Goal: Contribute content: Contribute content

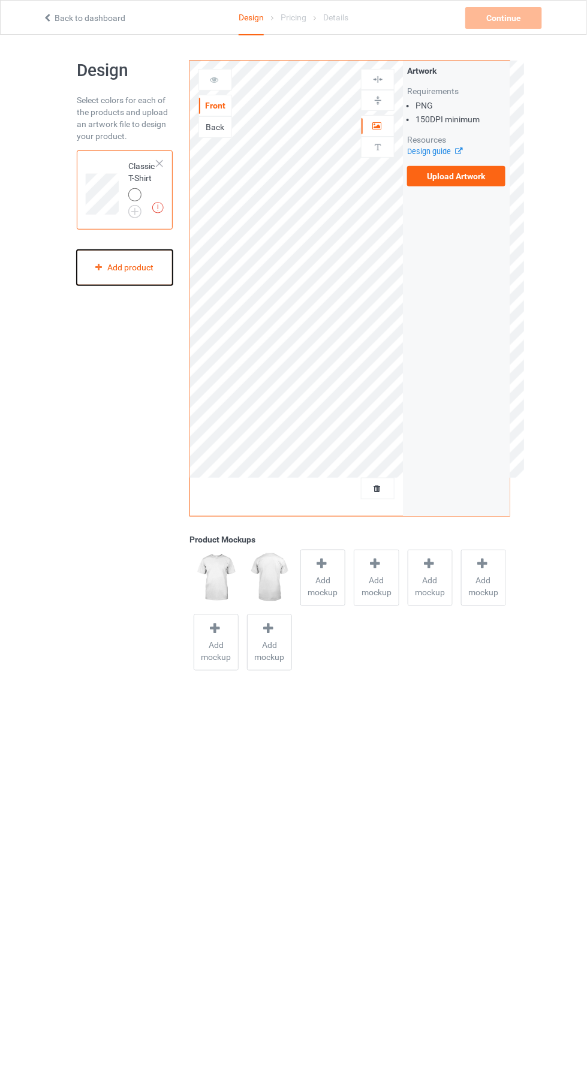
click at [134, 266] on div "Add product" at bounding box center [125, 267] width 96 height 35
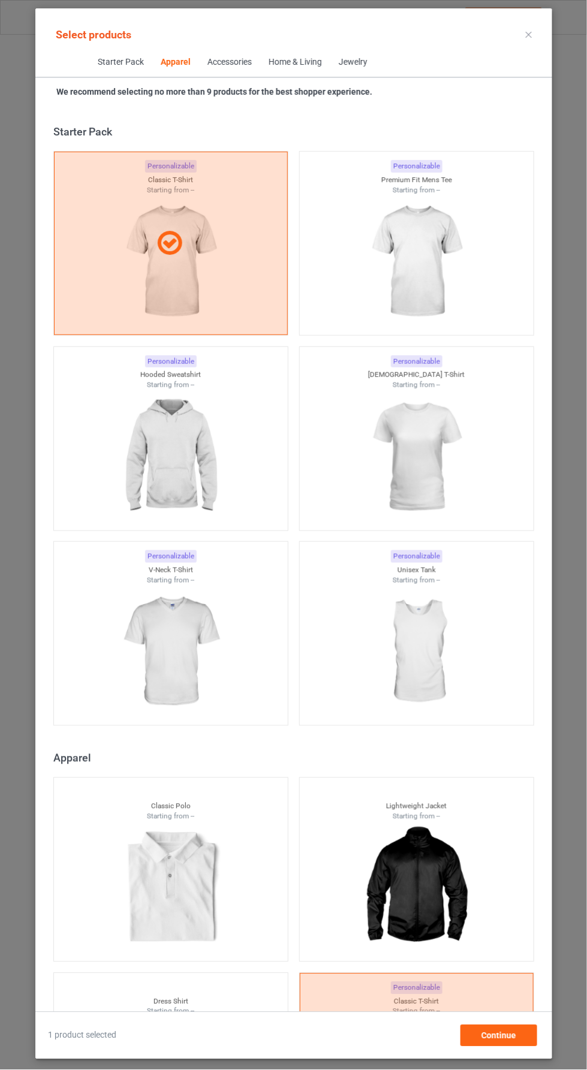
scroll to position [641, 0]
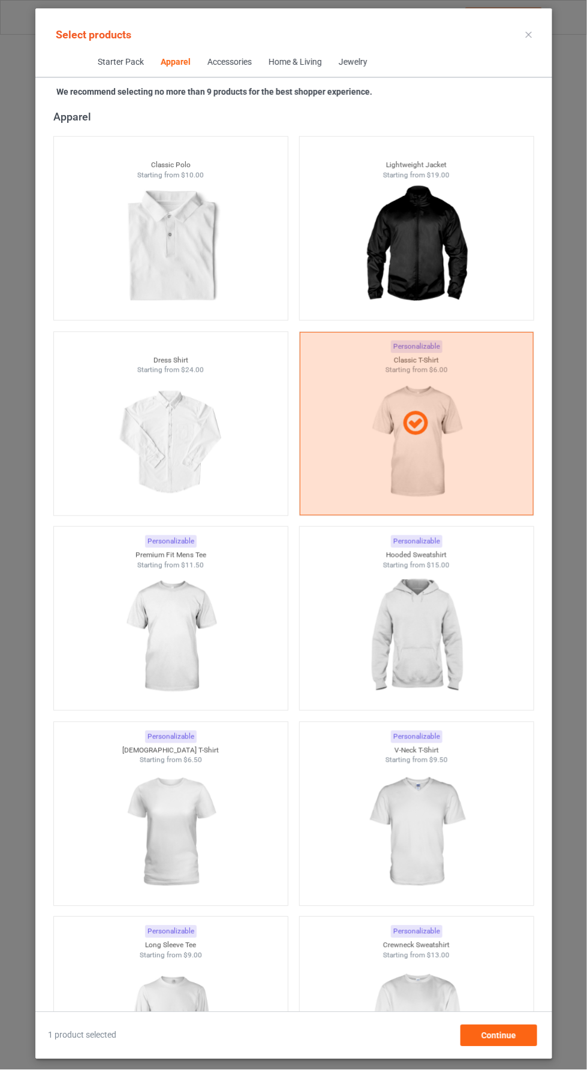
click at [194, 831] on img at bounding box center [170, 833] width 107 height 134
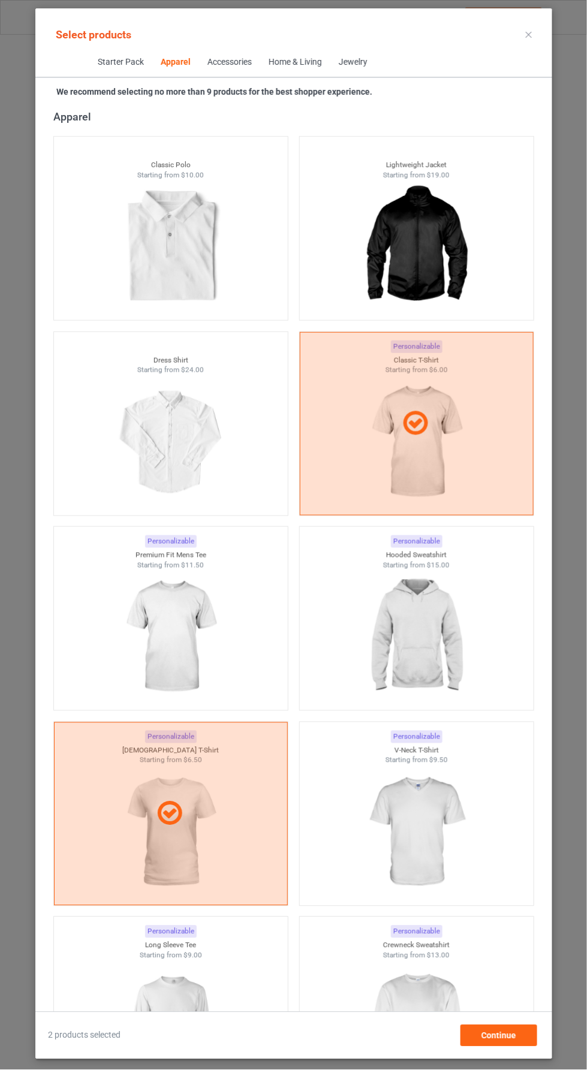
scroll to position [0, 0]
click at [439, 443] on div at bounding box center [416, 423] width 234 height 183
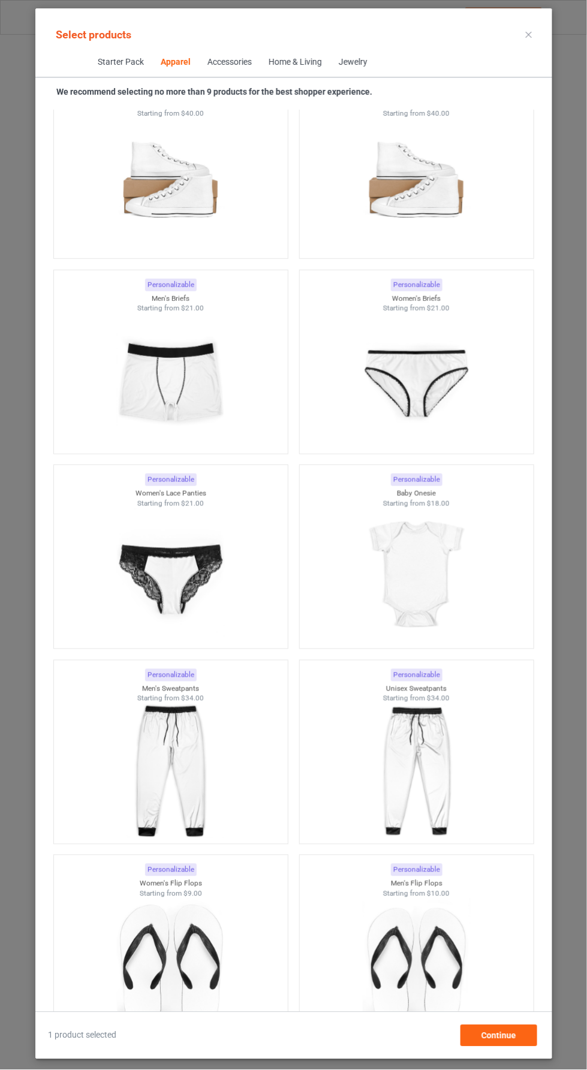
scroll to position [2664, 0]
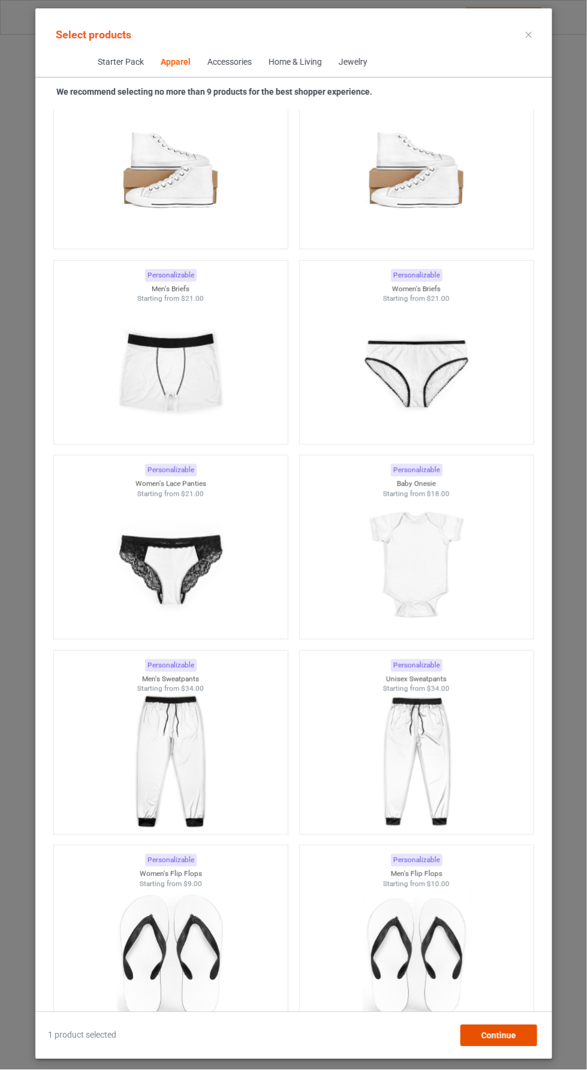
click at [514, 1041] on span "Continue" at bounding box center [498, 1036] width 35 height 10
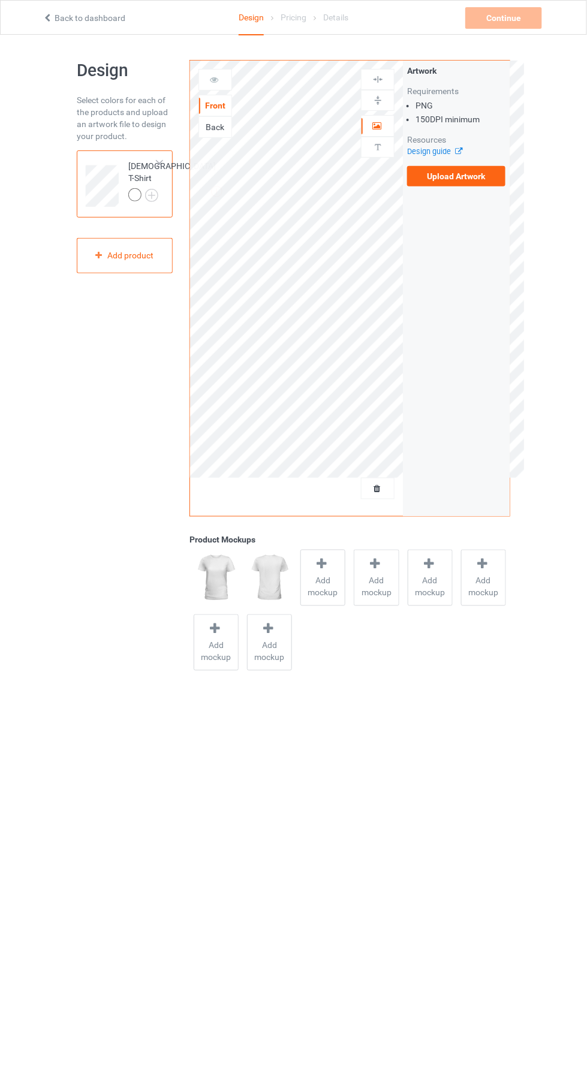
click at [431, 179] on label "Upload Artwork" at bounding box center [456, 176] width 98 height 20
click at [0, 0] on input "Upload Artwork" at bounding box center [0, 0] width 0 height 0
click at [324, 584] on span "Add mockup" at bounding box center [323, 587] width 44 height 24
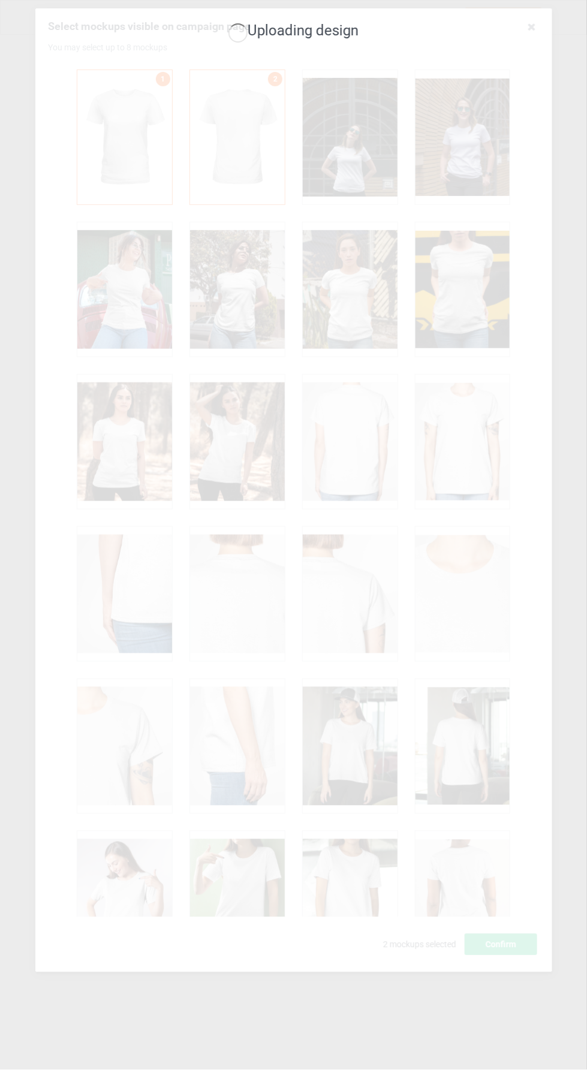
click at [534, 41] on div "Uploading design" at bounding box center [293, 535] width 587 height 1070
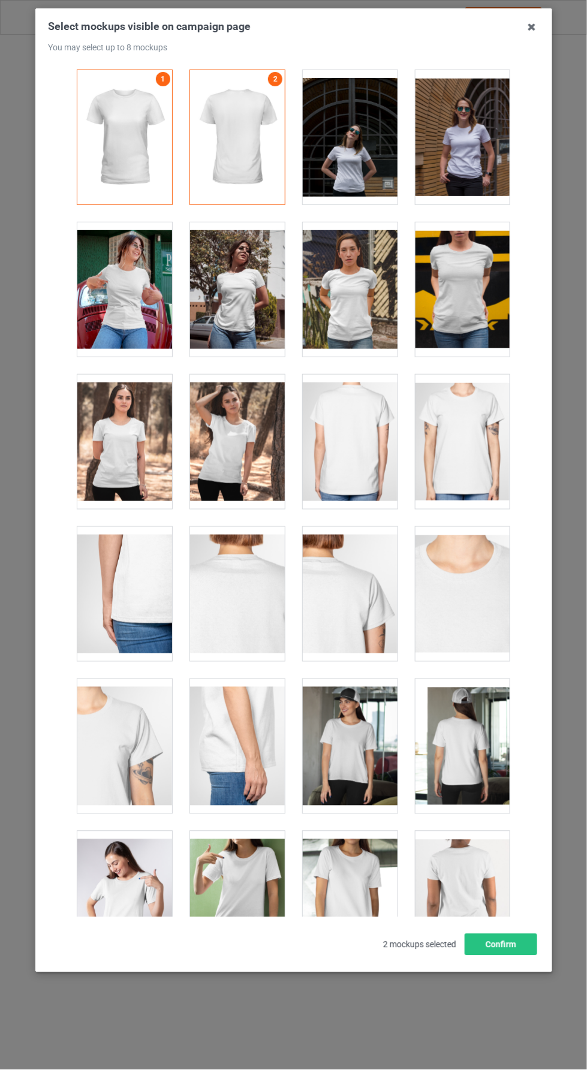
click at [532, 27] on icon at bounding box center [531, 26] width 19 height 19
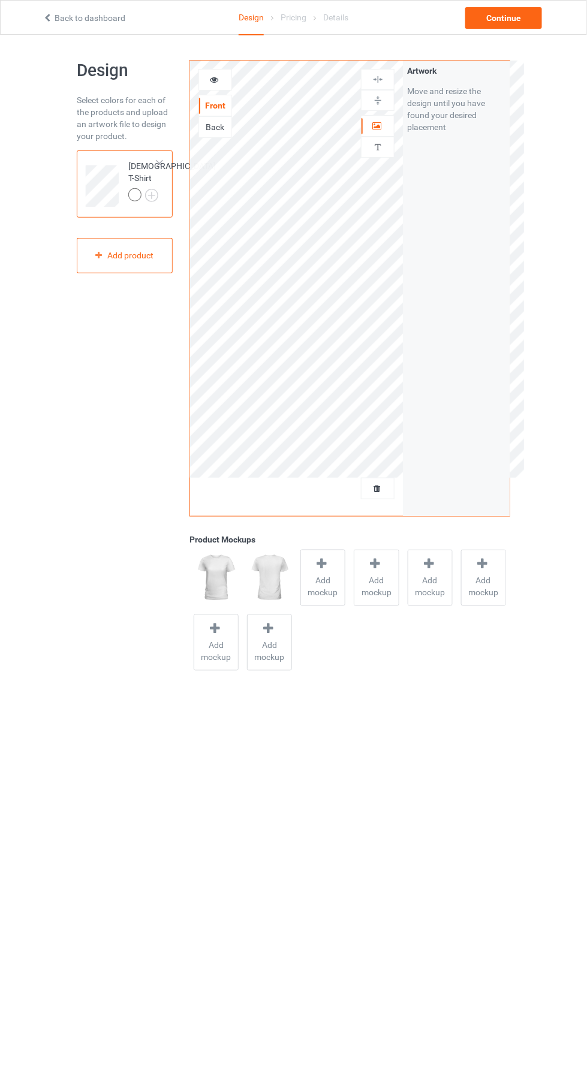
click at [322, 562] on icon at bounding box center [322, 564] width 15 height 13
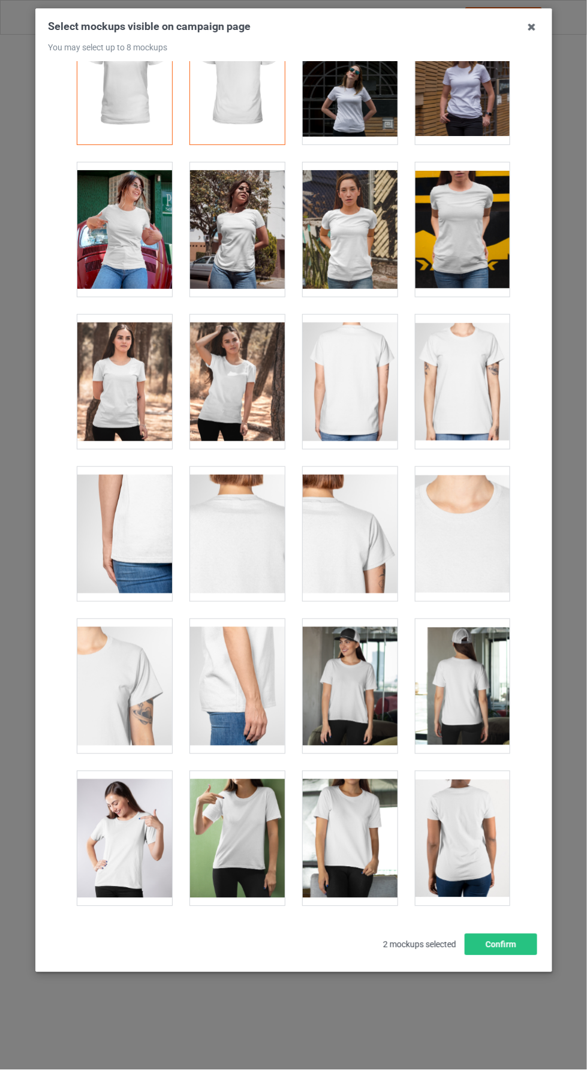
scroll to position [55, 0]
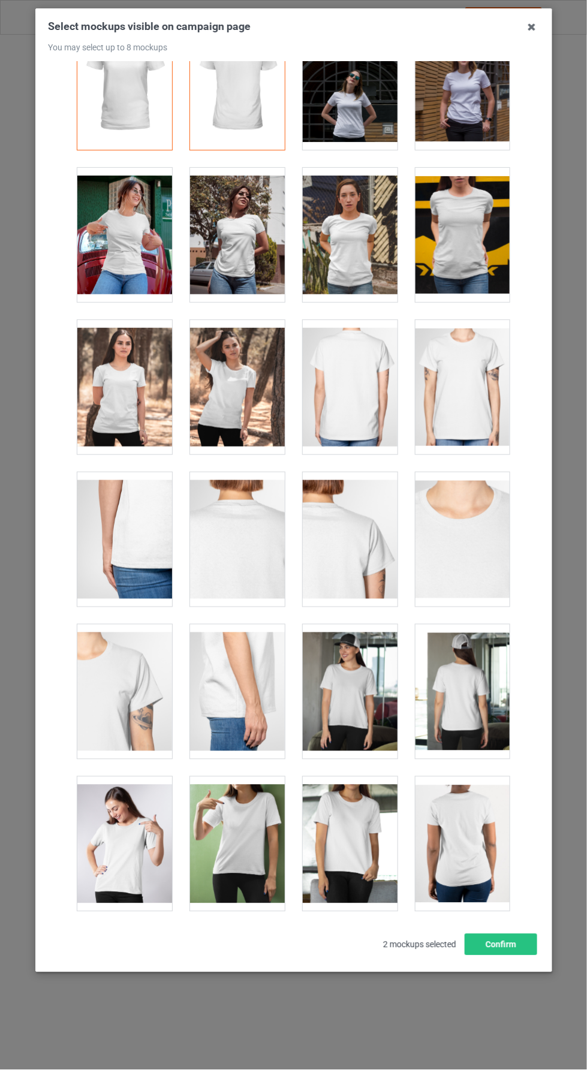
click at [532, 27] on icon at bounding box center [531, 26] width 19 height 19
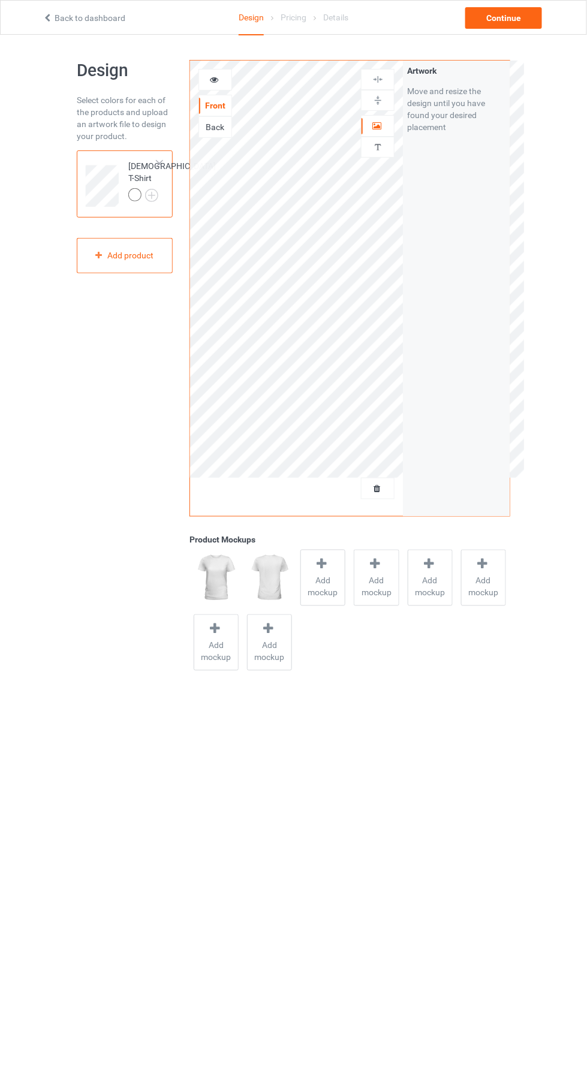
click at [132, 194] on div at bounding box center [134, 194] width 13 height 13
click at [0, 0] on img at bounding box center [0, 0] width 0 height 0
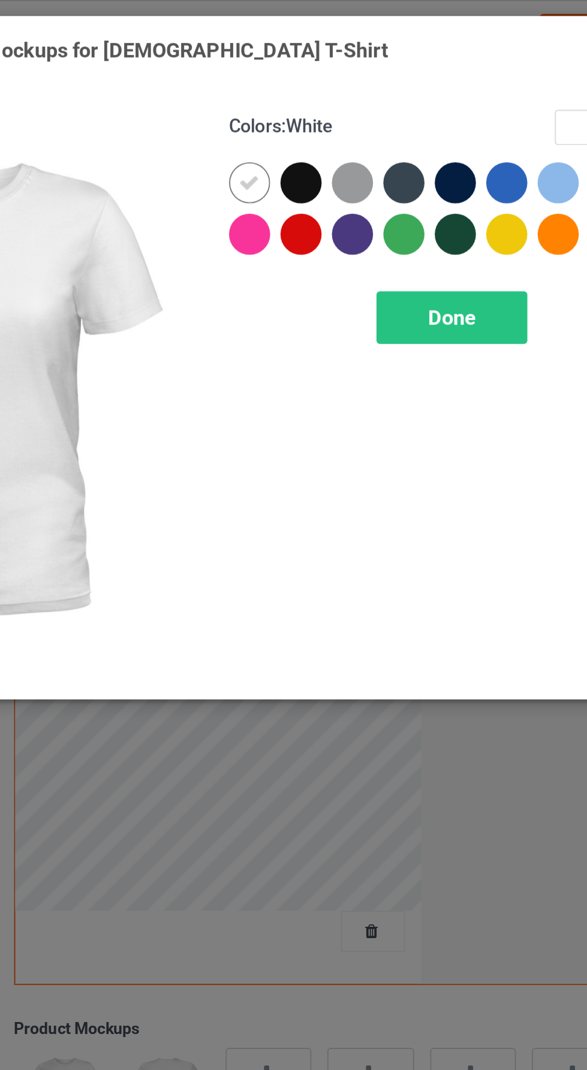
click at [340, 91] on div at bounding box center [340, 96] width 22 height 22
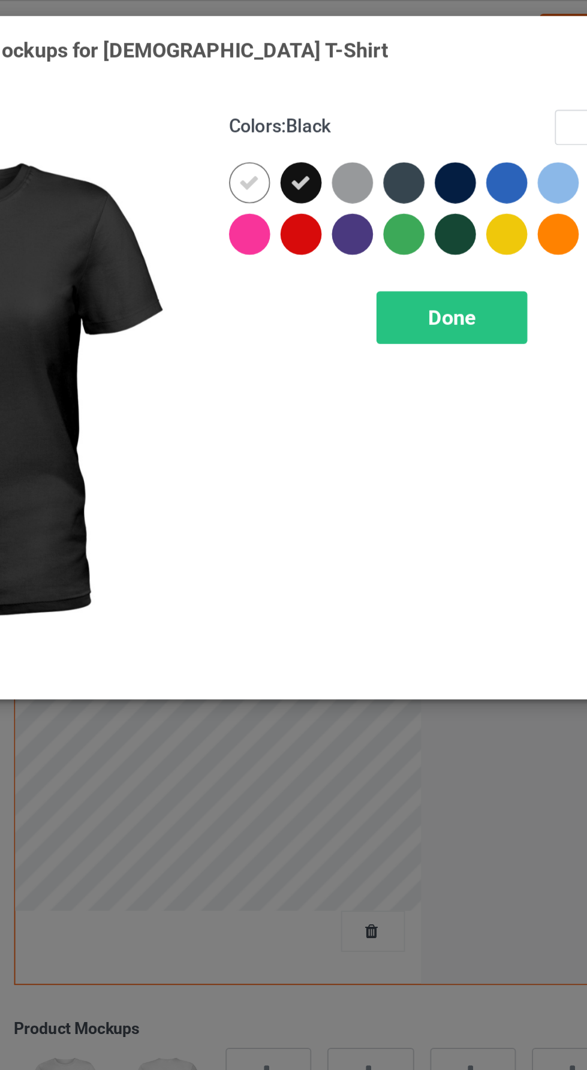
click at [312, 92] on icon at bounding box center [312, 96] width 11 height 11
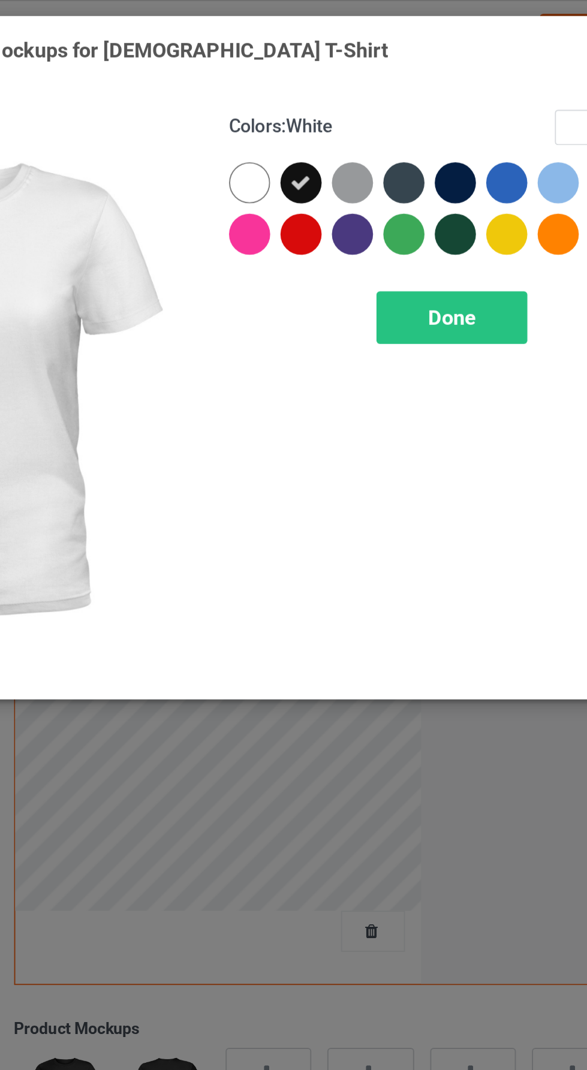
click at [421, 98] on div at bounding box center [420, 96] width 22 height 22
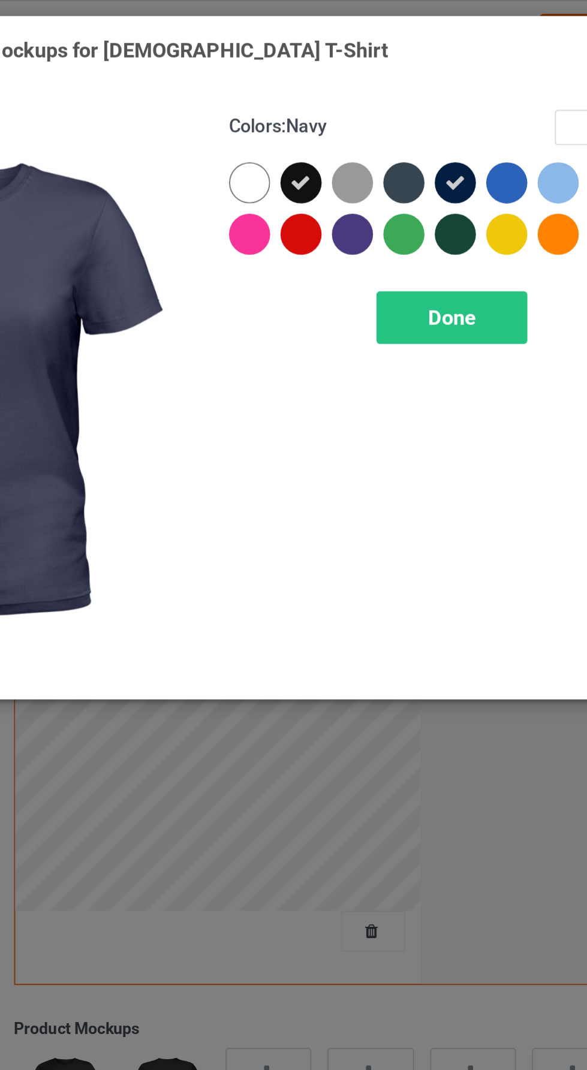
click at [398, 96] on div at bounding box center [393, 96] width 22 height 22
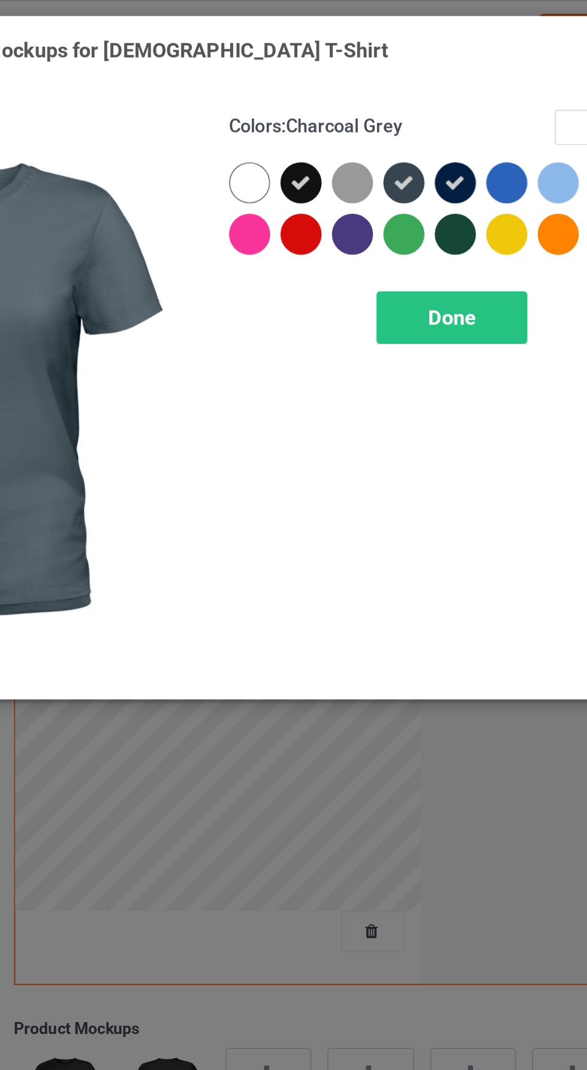
click at [456, 100] on div at bounding box center [447, 96] width 22 height 22
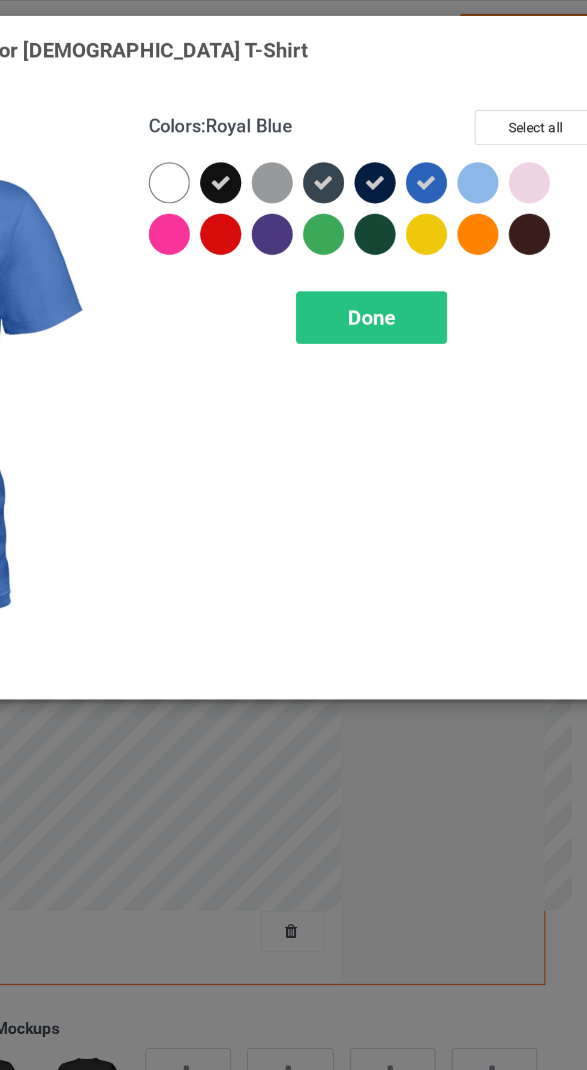
click at [455, 100] on div at bounding box center [447, 96] width 22 height 22
click at [370, 129] on div at bounding box center [366, 123] width 22 height 22
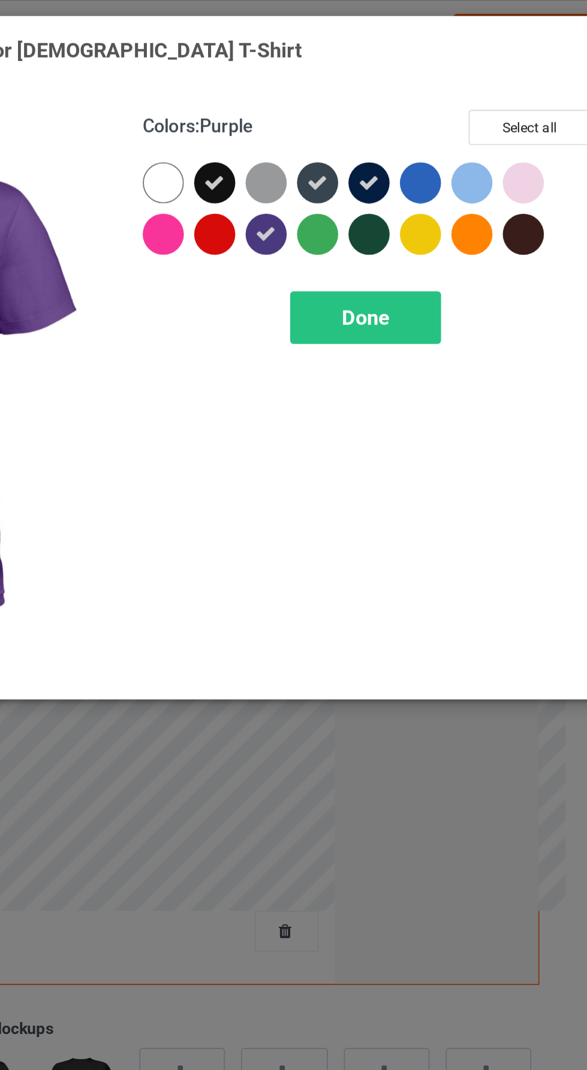
click at [437, 171] on div "Done" at bounding box center [418, 167] width 79 height 28
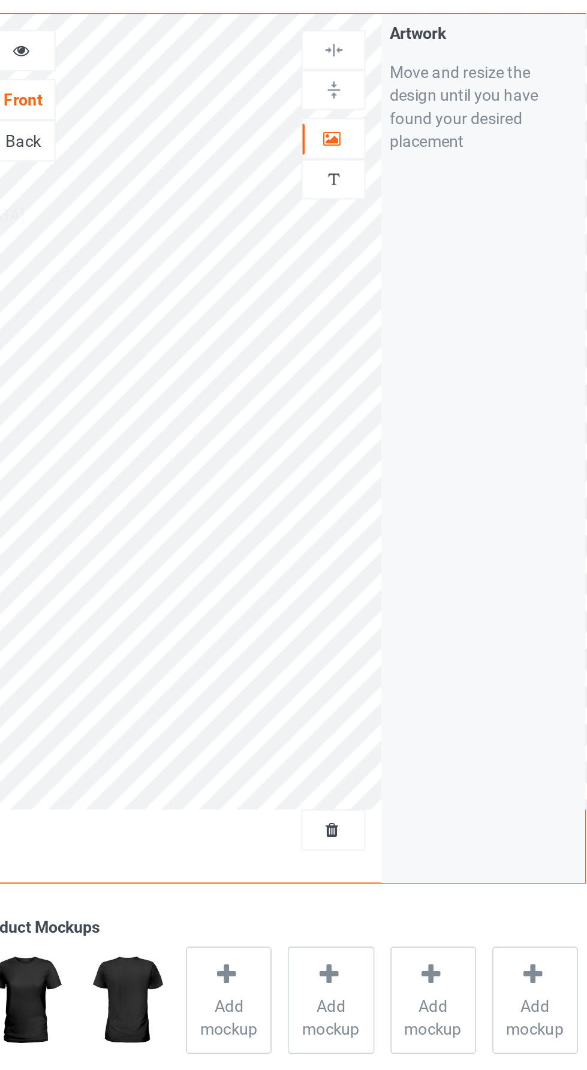
click at [323, 577] on span "Add mockup" at bounding box center [323, 587] width 44 height 24
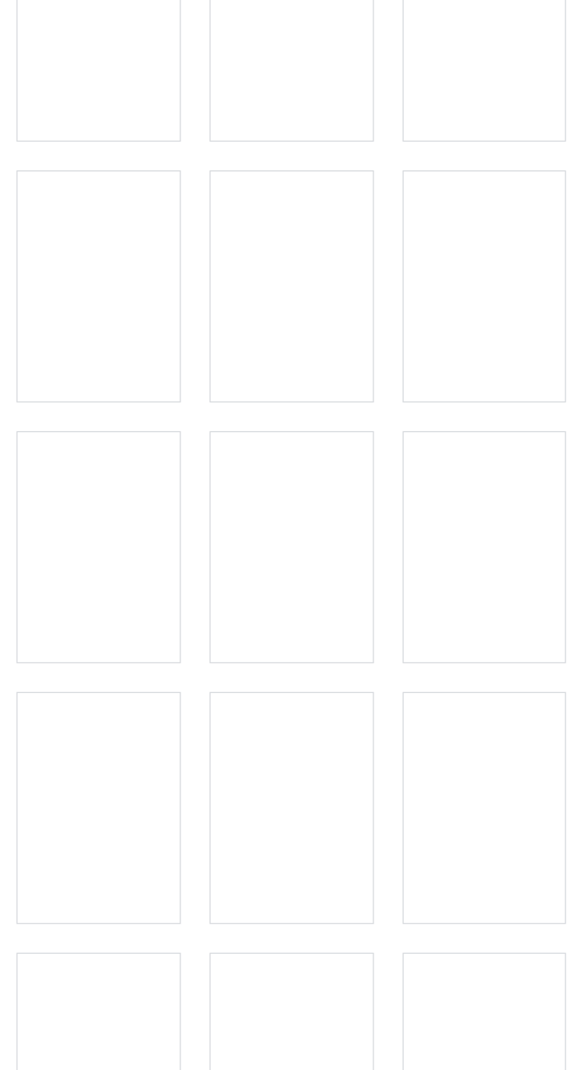
scroll to position [1063, 0]
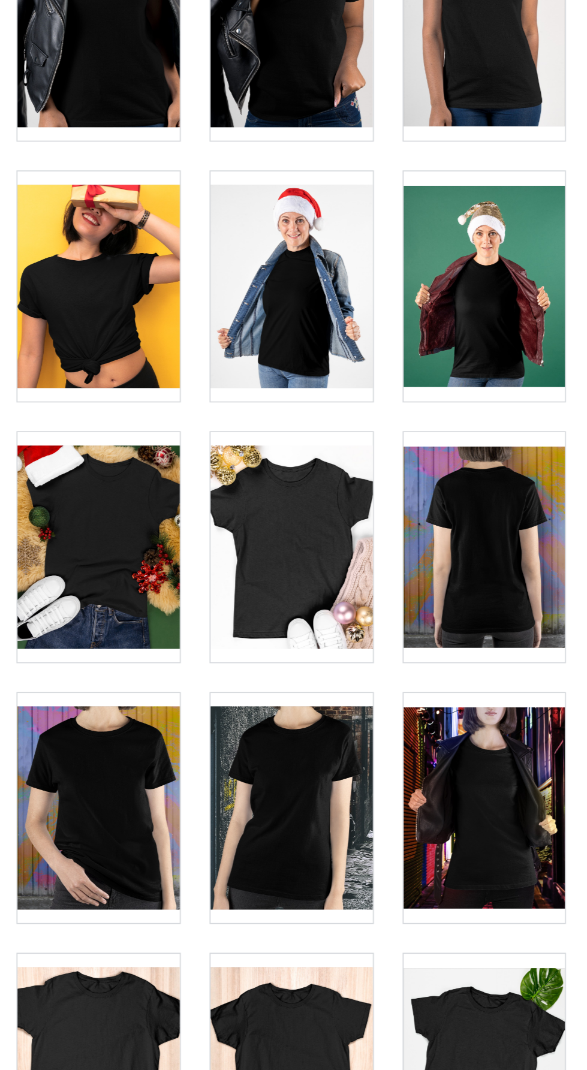
click at [341, 464] on div at bounding box center [349, 444] width 95 height 134
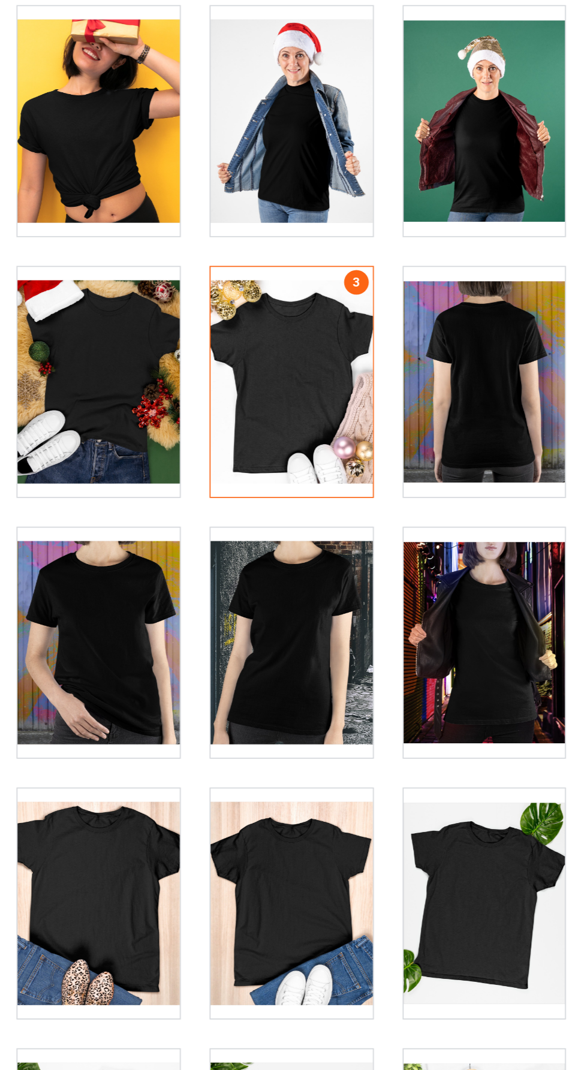
scroll to position [1156, 0]
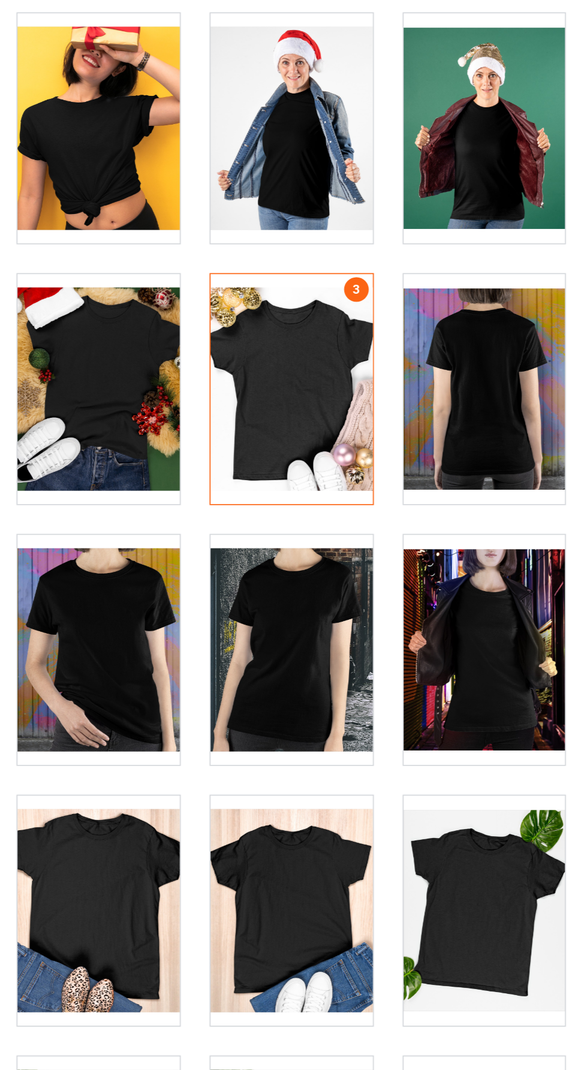
click at [233, 358] on div at bounding box center [237, 352] width 95 height 134
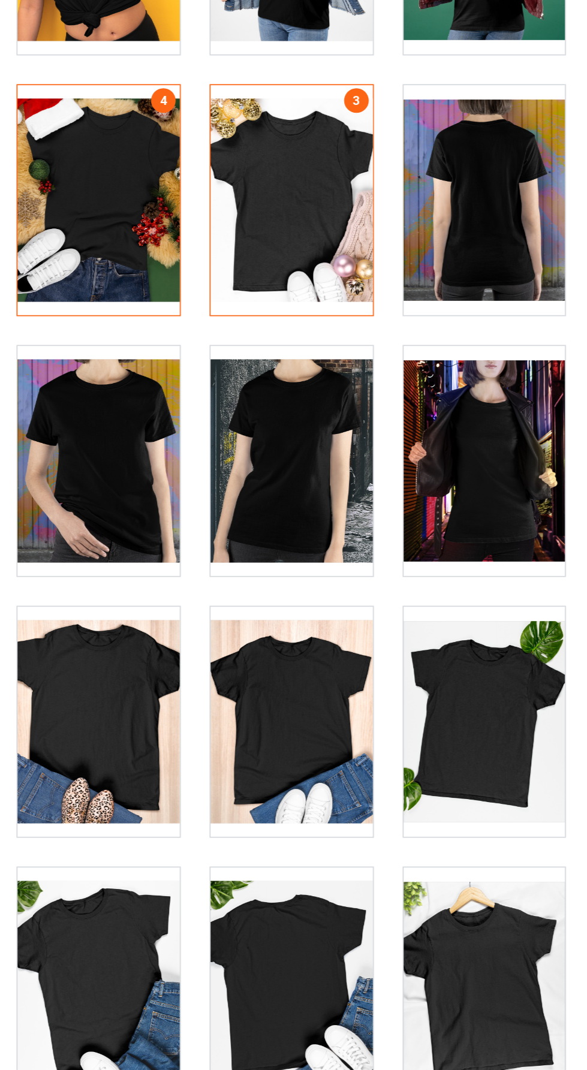
scroll to position [1263, 0]
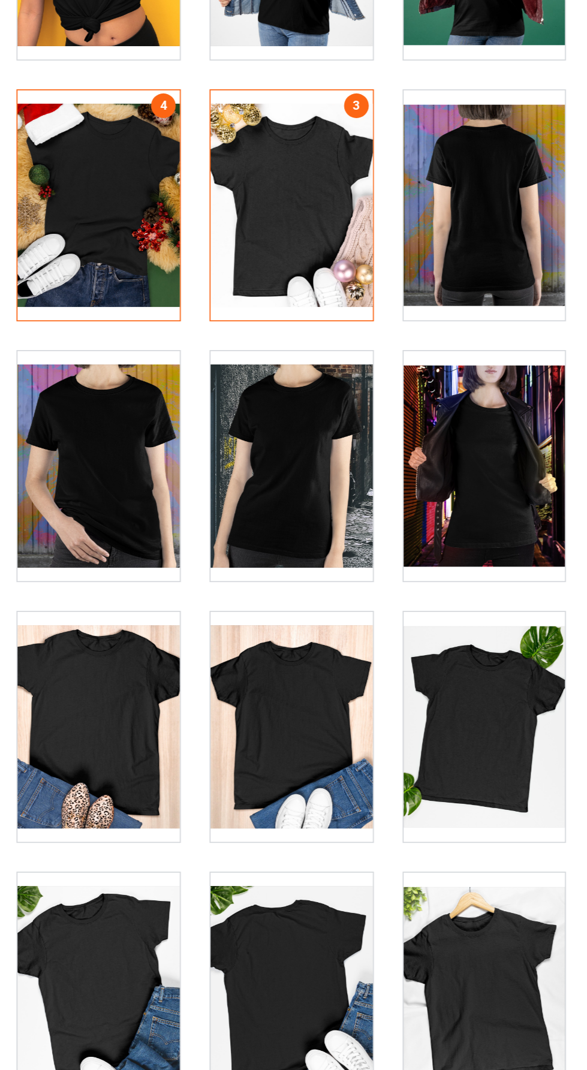
click at [233, 263] on div at bounding box center [237, 244] width 95 height 134
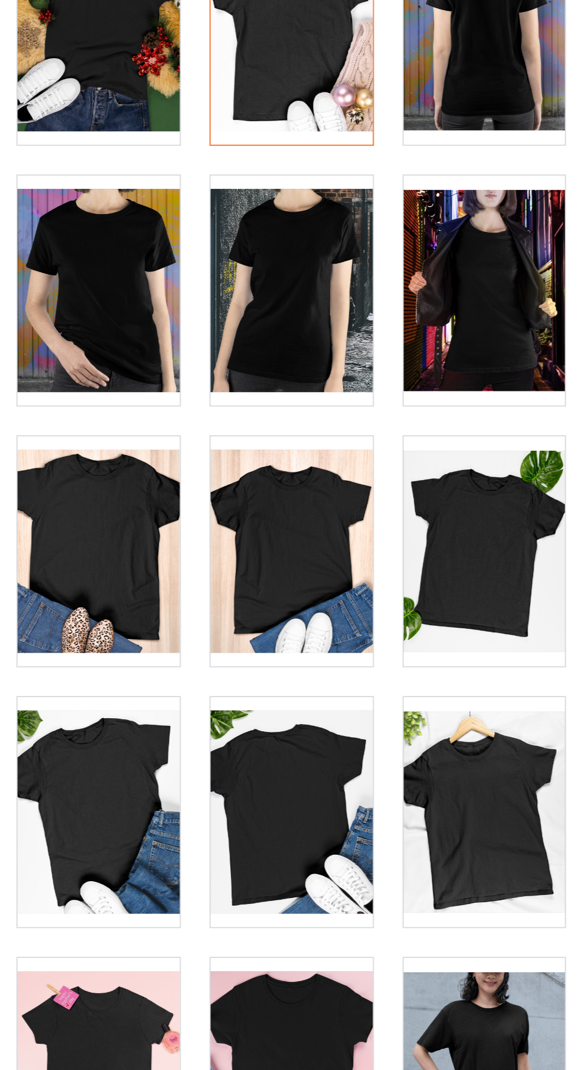
scroll to position [1367, 0]
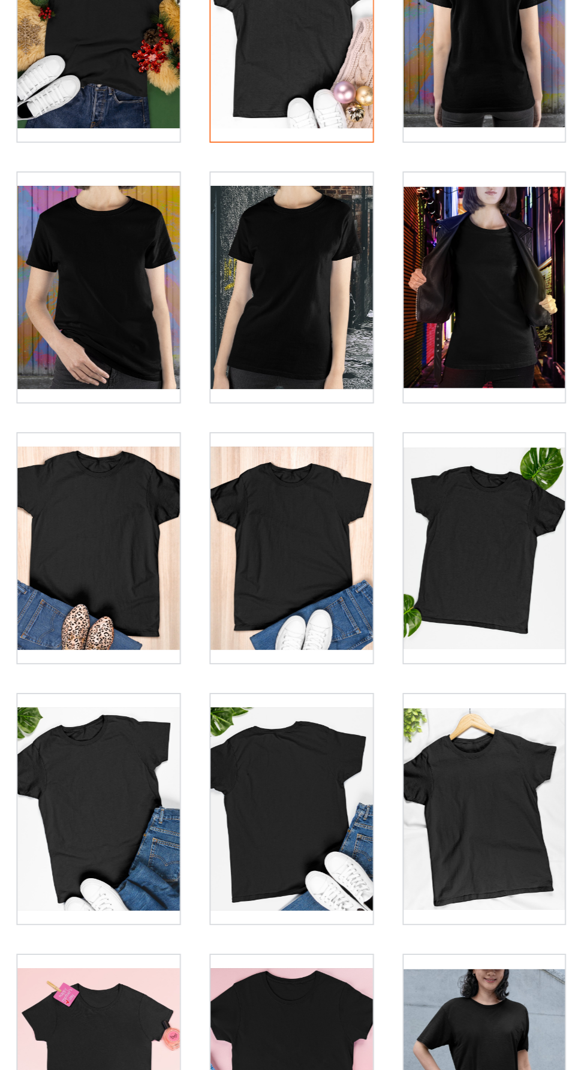
click at [234, 580] on div at bounding box center [237, 597] width 95 height 134
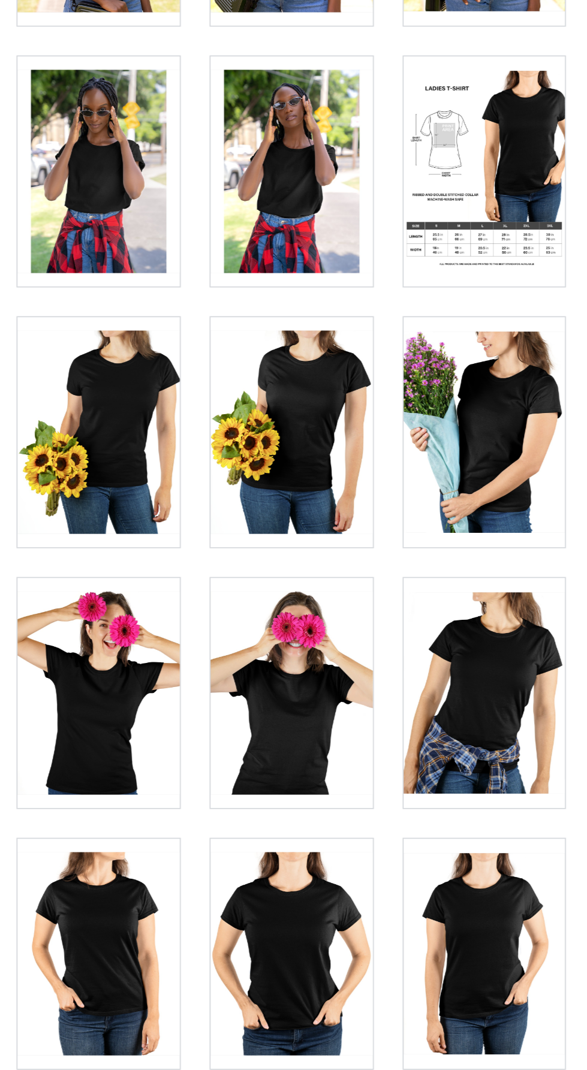
scroll to position [2654, 0]
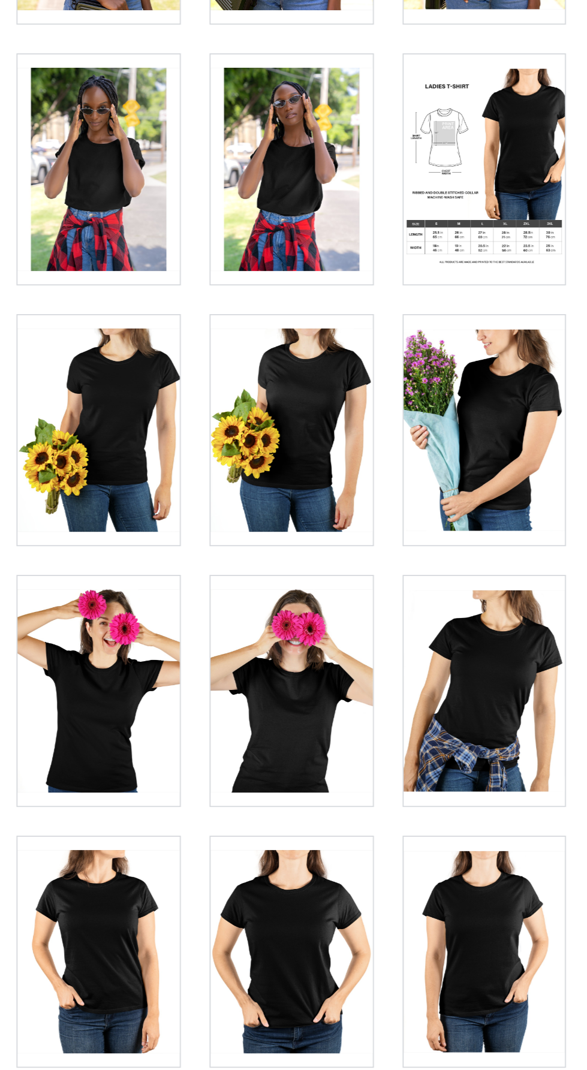
click at [475, 547] on div at bounding box center [462, 528] width 95 height 134
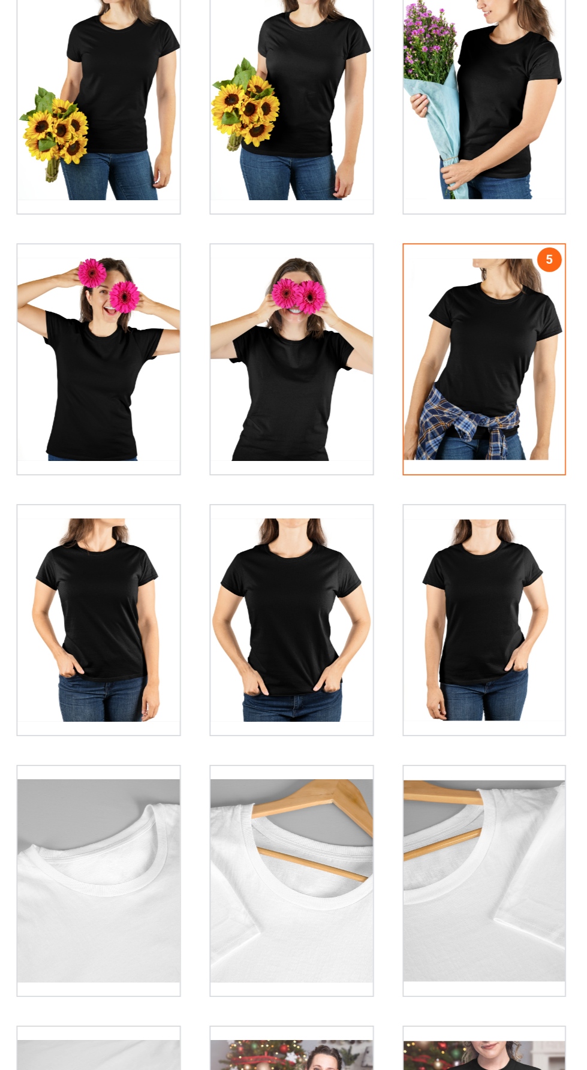
scroll to position [2856, 0]
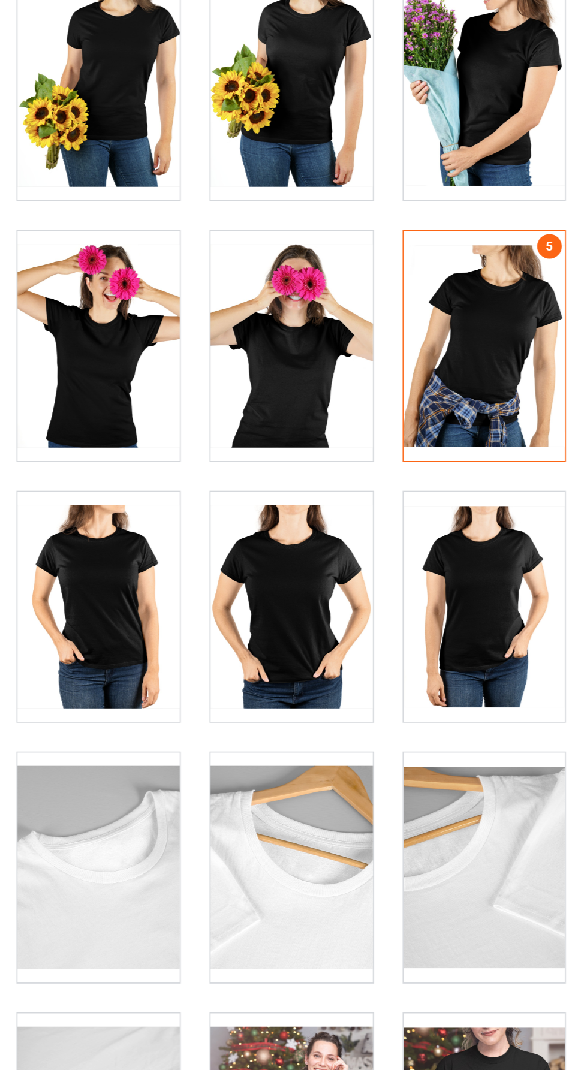
click at [237, 482] on div at bounding box center [237, 479] width 95 height 134
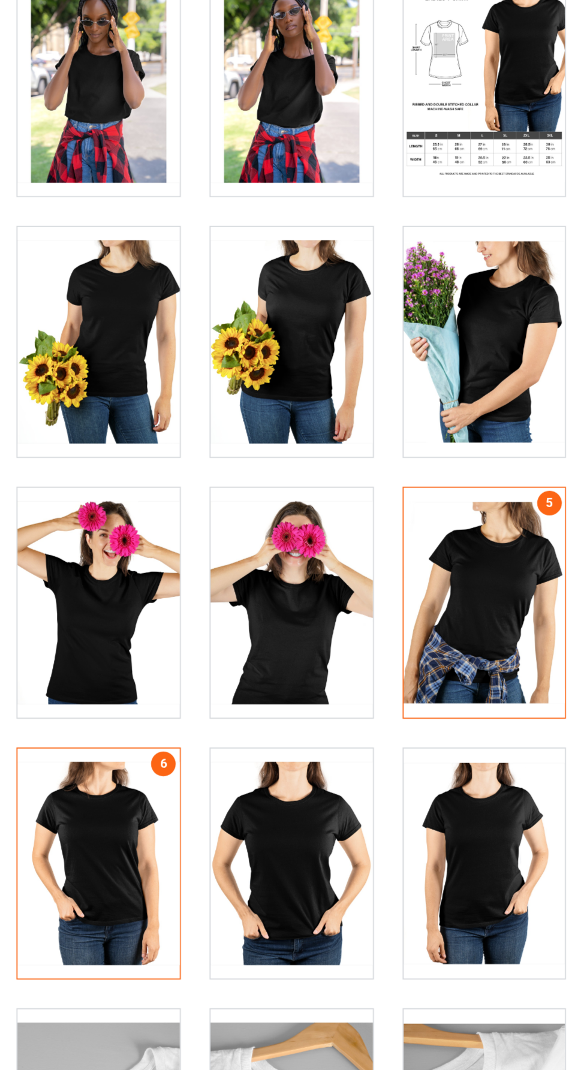
scroll to position [2556, 0]
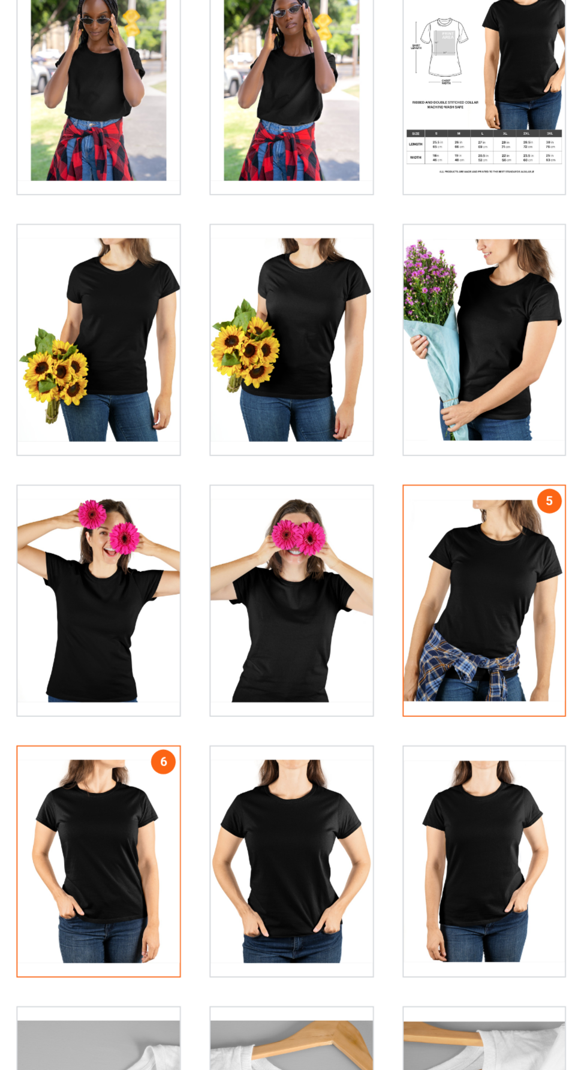
click at [487, 635] on div at bounding box center [462, 627] width 95 height 134
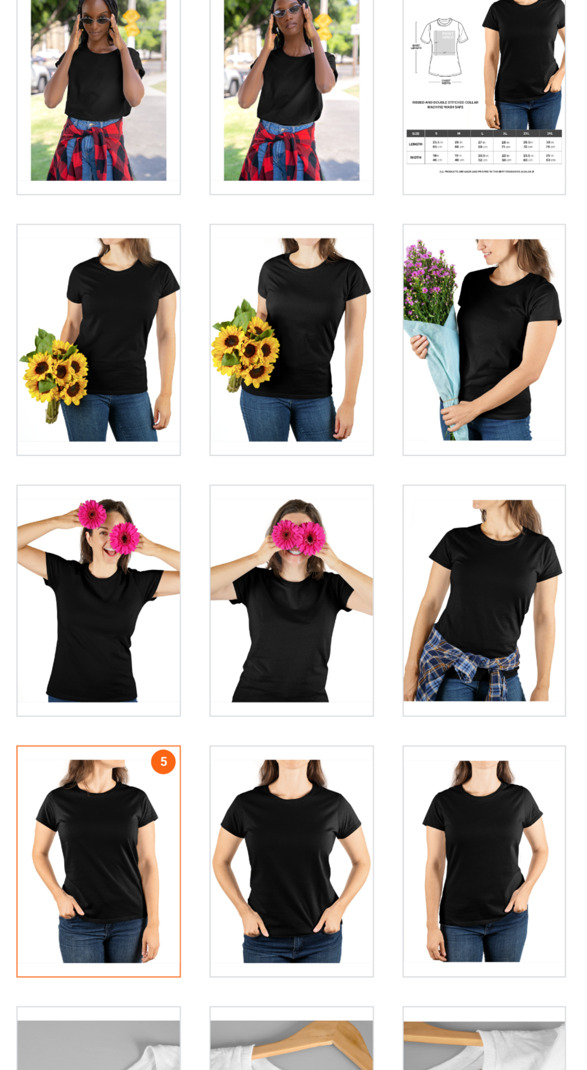
click at [239, 743] on div at bounding box center [237, 779] width 95 height 134
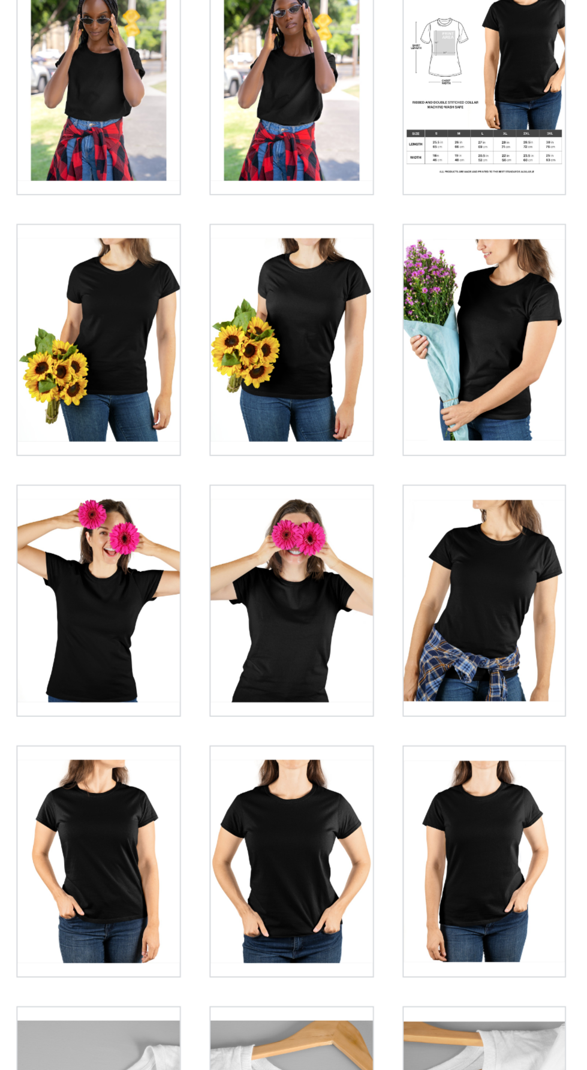
click at [478, 640] on div at bounding box center [462, 627] width 95 height 134
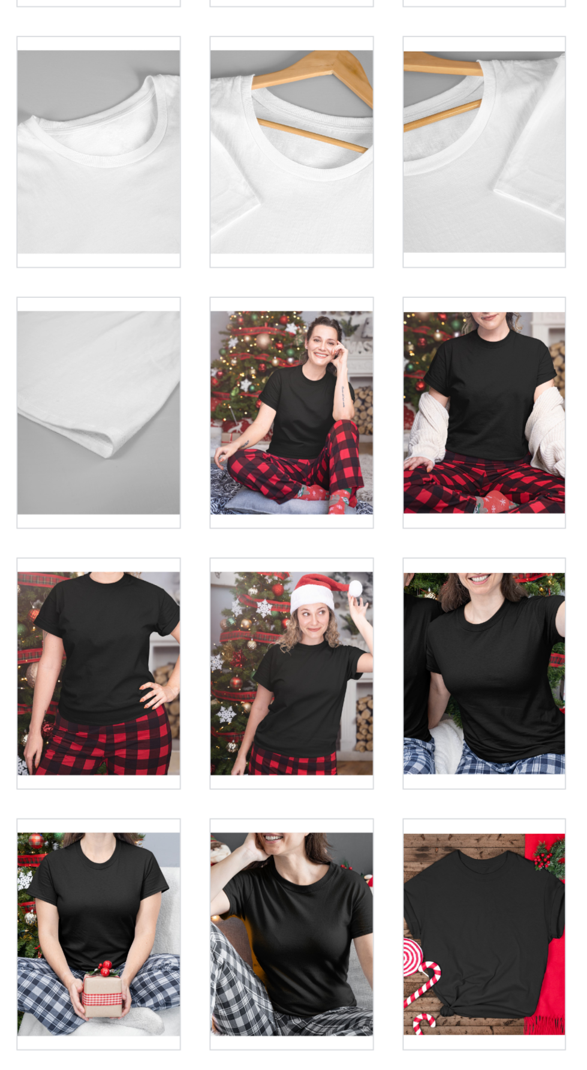
scroll to position [3125, 0]
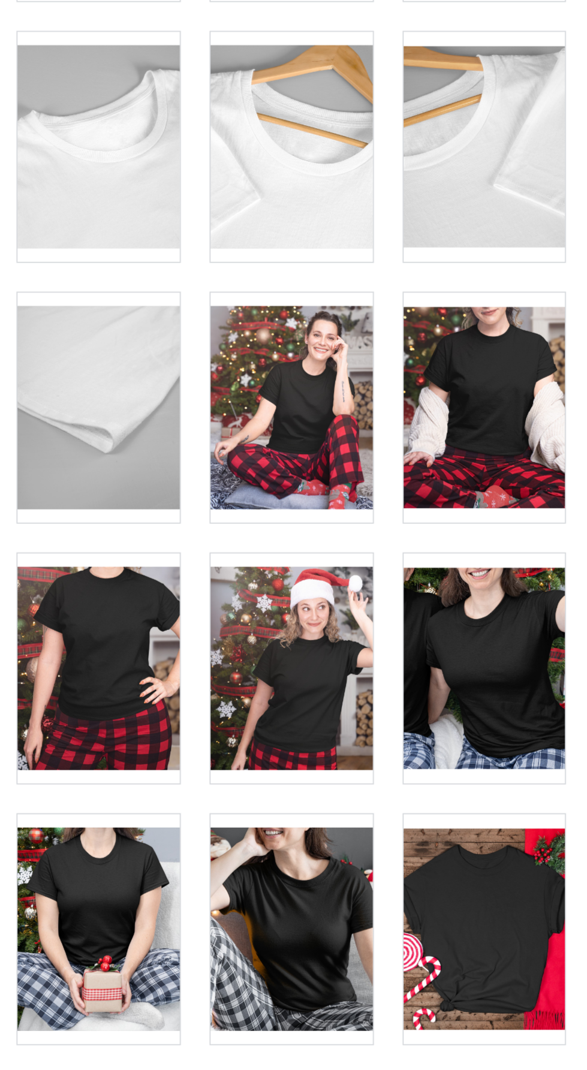
click at [363, 808] on div at bounding box center [349, 819] width 95 height 134
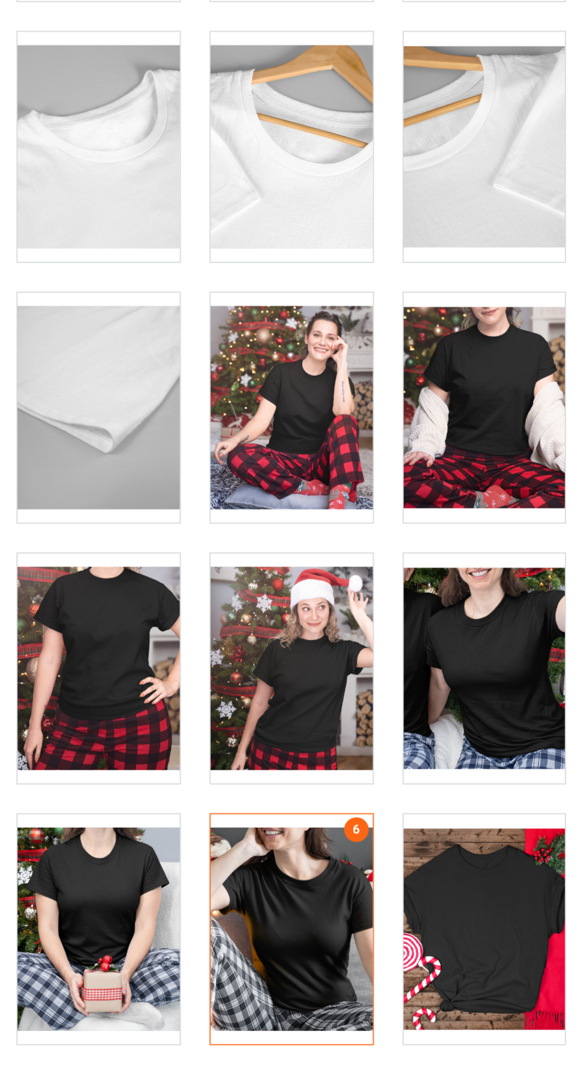
click at [365, 810] on div at bounding box center [349, 819] width 95 height 134
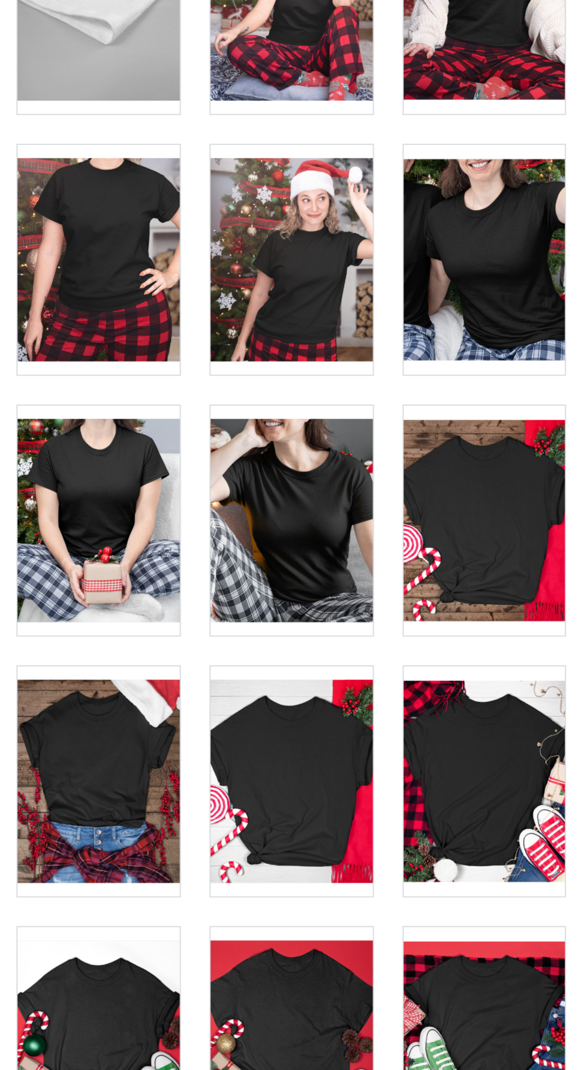
scroll to position [3364, 0]
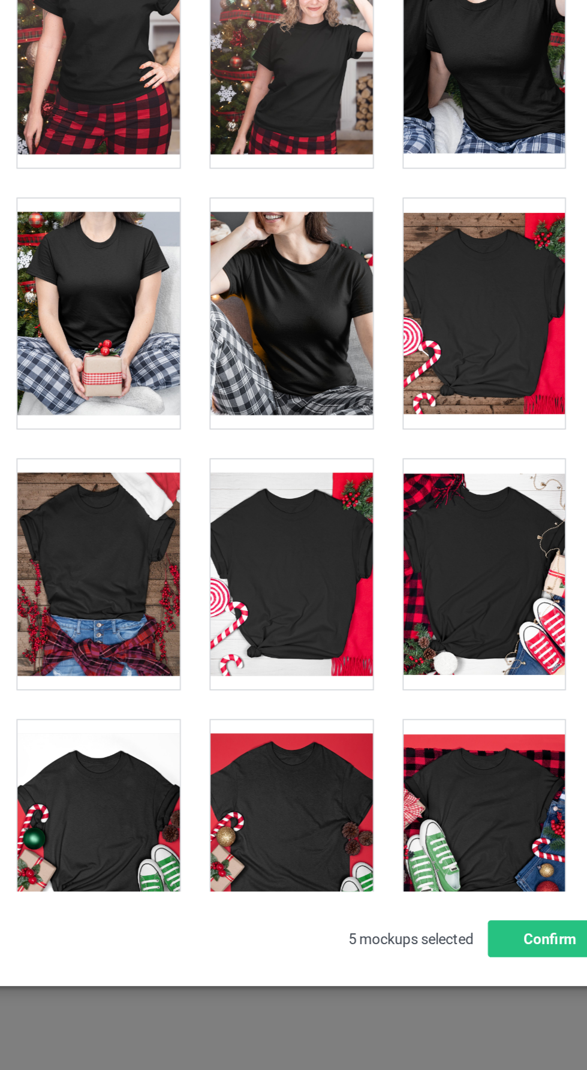
click at [448, 894] on div at bounding box center [462, 884] width 95 height 134
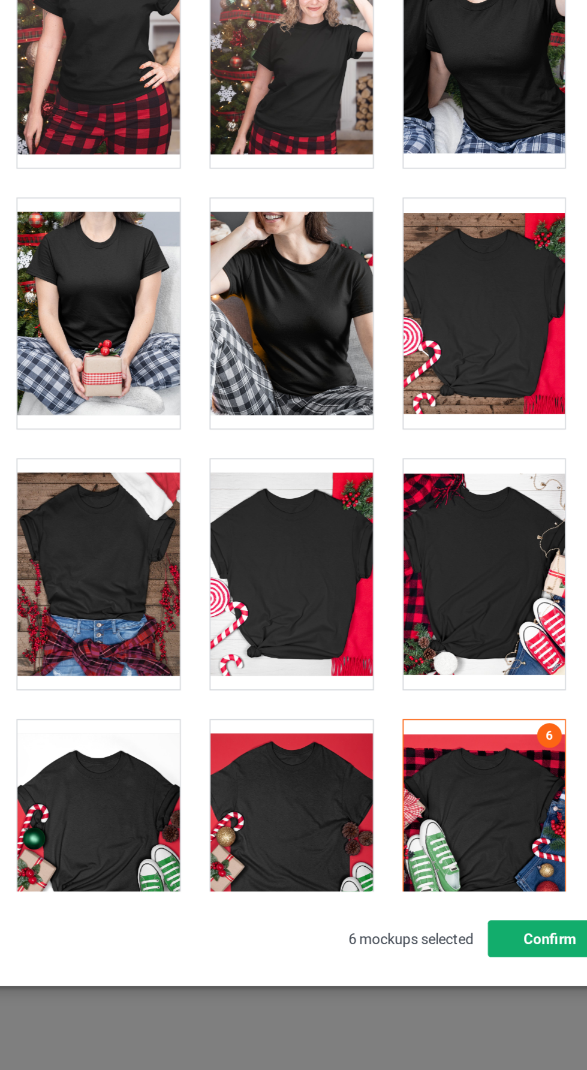
click at [501, 956] on button "Confirm" at bounding box center [501, 945] width 73 height 22
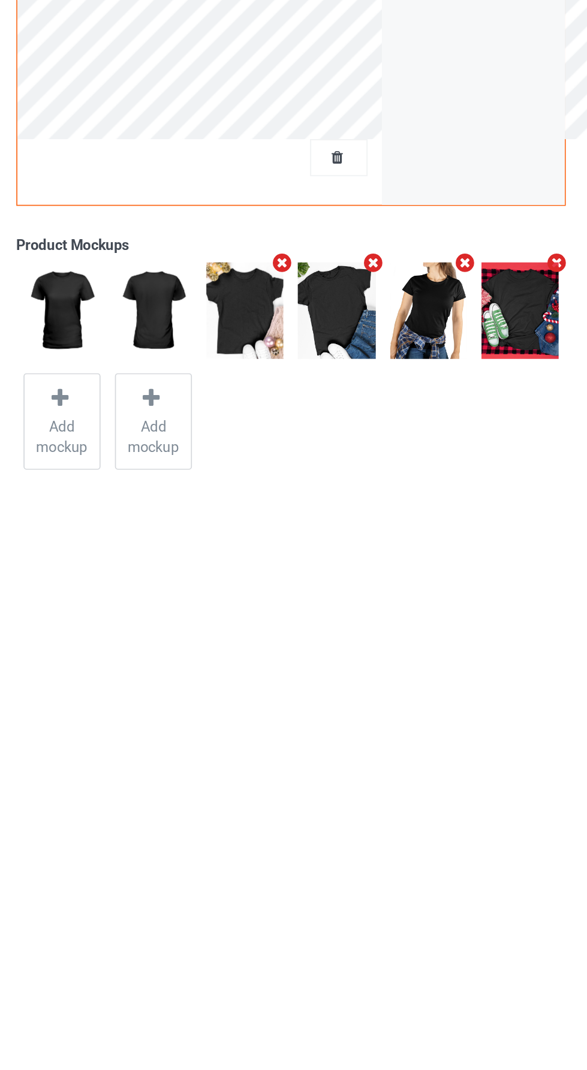
click at [450, 548] on icon "Remove mockup" at bounding box center [451, 550] width 15 height 13
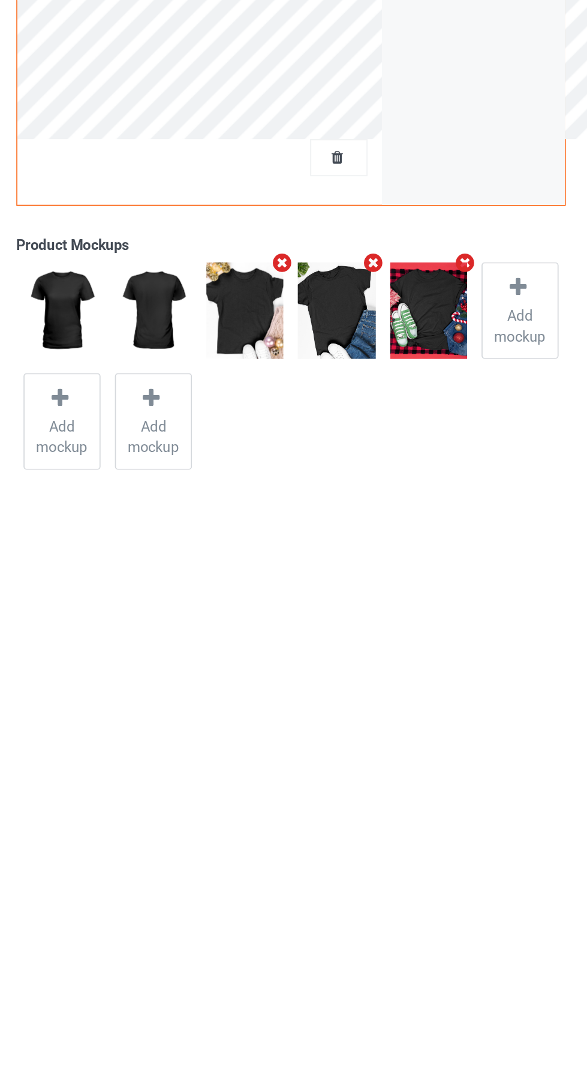
click at [486, 577] on span "Add mockup" at bounding box center [484, 587] width 44 height 24
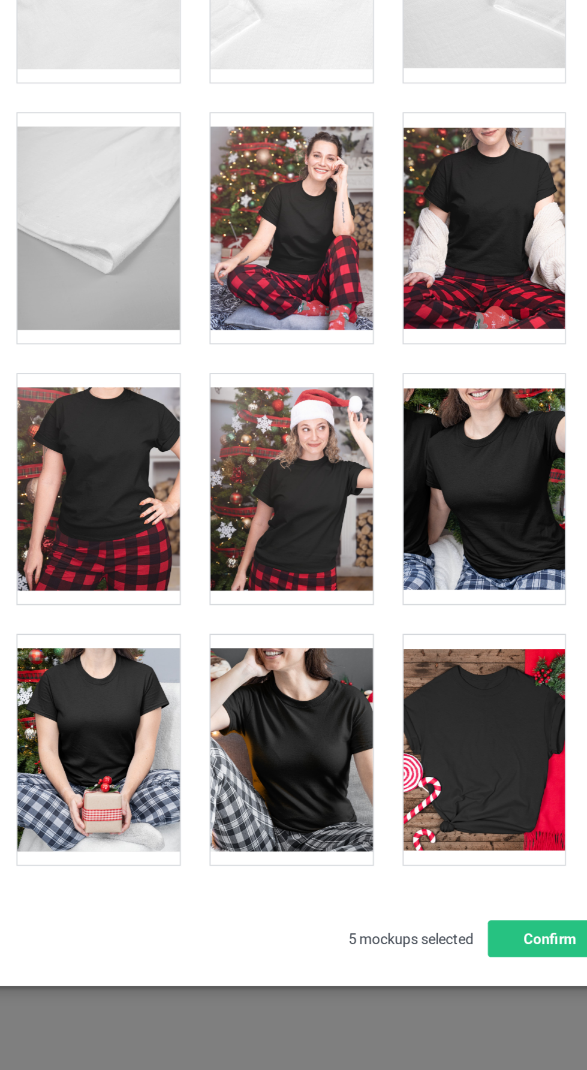
scroll to position [3109, 0]
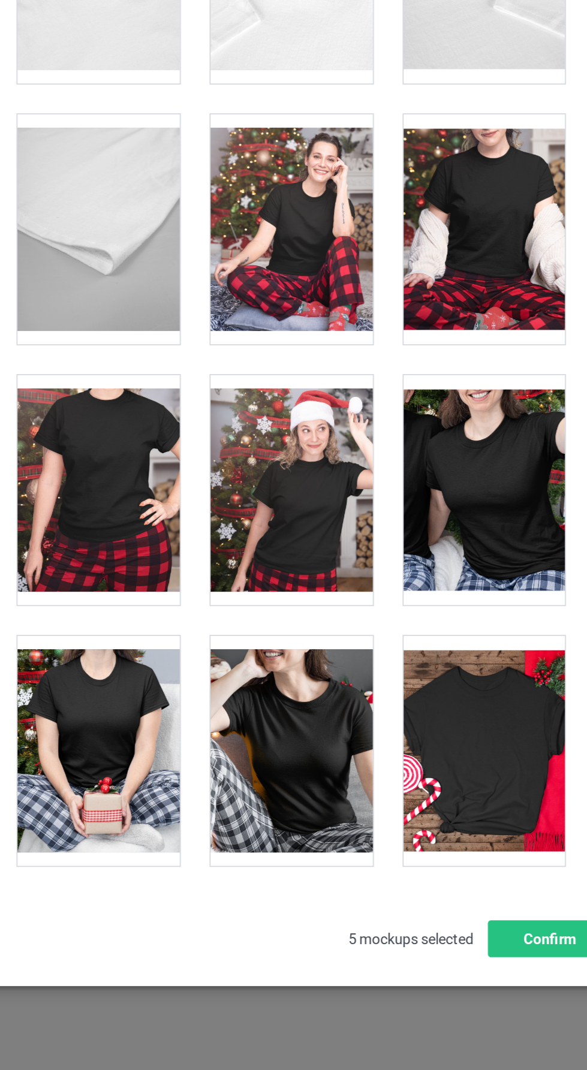
click at [233, 807] on div at bounding box center [237, 835] width 95 height 134
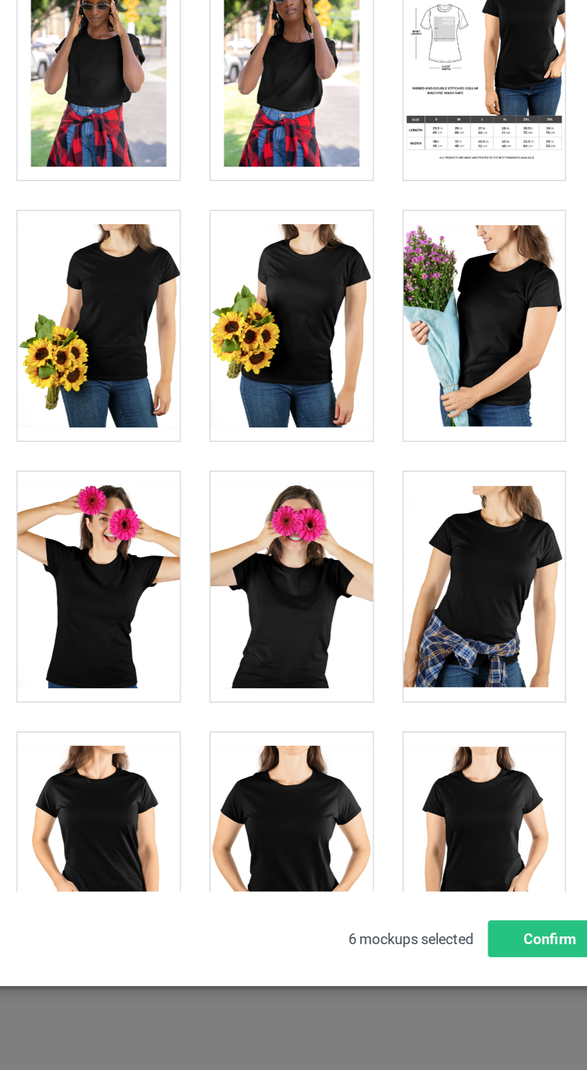
scroll to position [2436, 0]
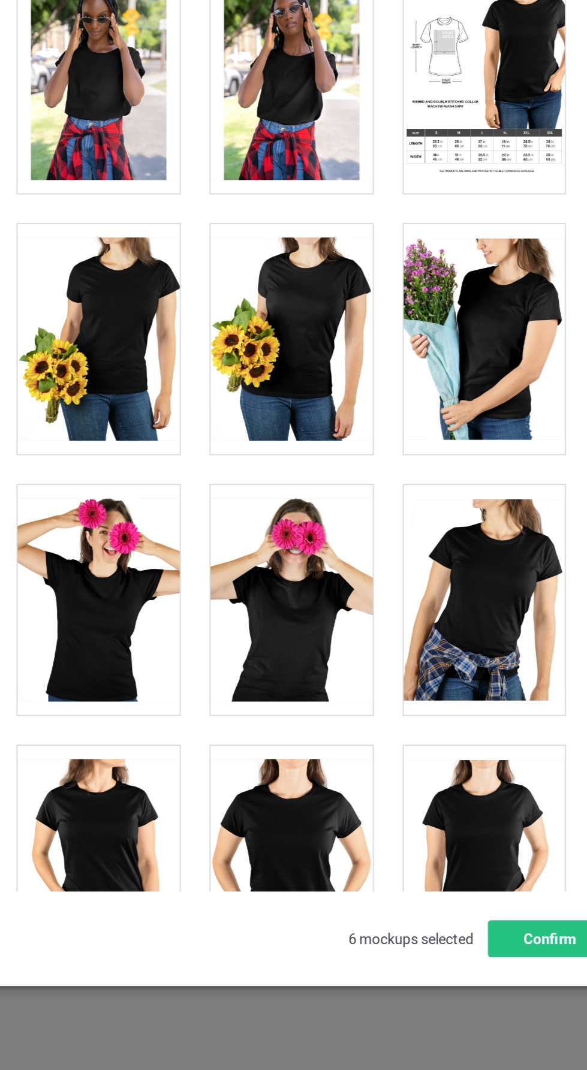
click at [466, 764] on div at bounding box center [462, 747] width 95 height 134
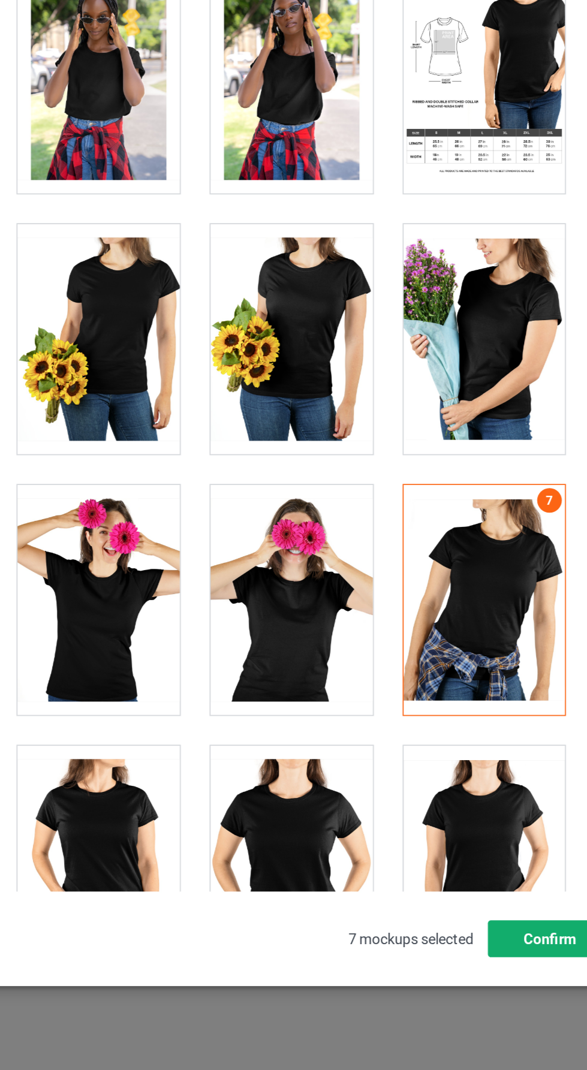
click at [498, 956] on button "Confirm" at bounding box center [501, 945] width 73 height 22
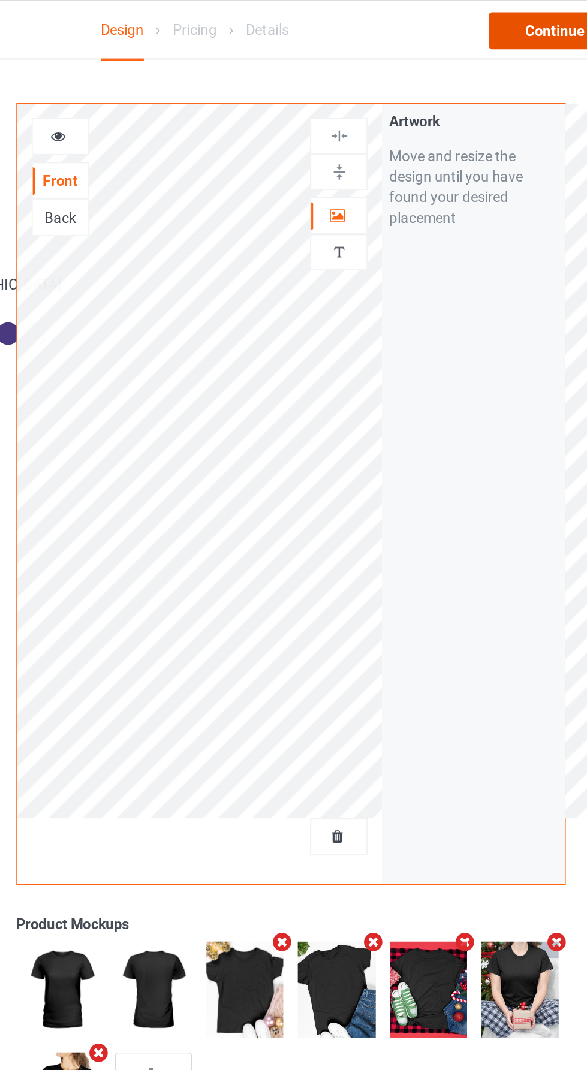
click at [511, 18] on div "Continue" at bounding box center [503, 18] width 77 height 22
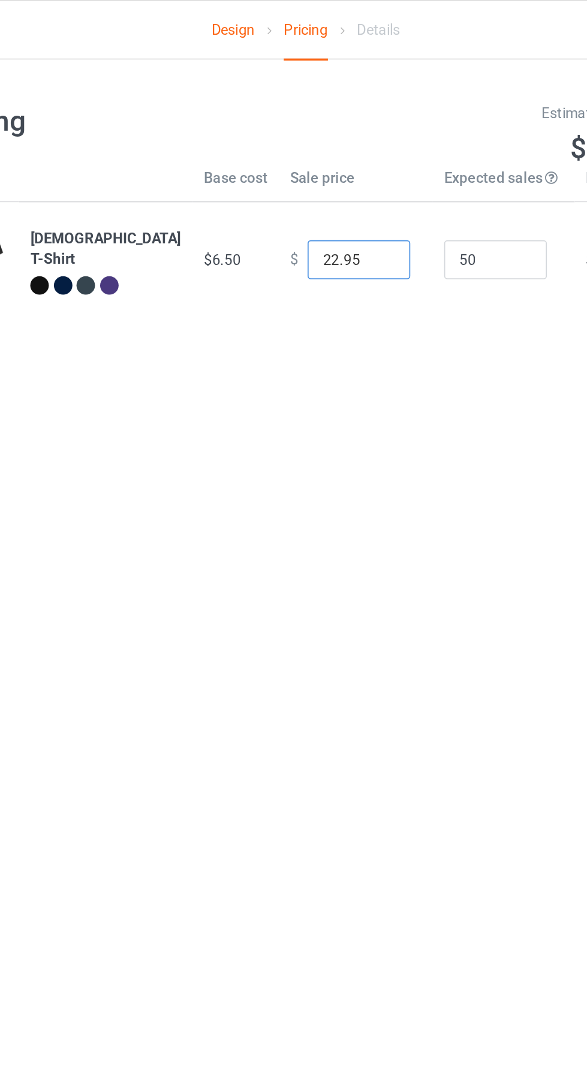
click at [309, 152] on input "22.95" at bounding box center [324, 151] width 60 height 23
click at [294, 151] on input "22.95" at bounding box center [324, 151] width 60 height 23
click at [294, 149] on input "12.95" at bounding box center [324, 151] width 60 height 23
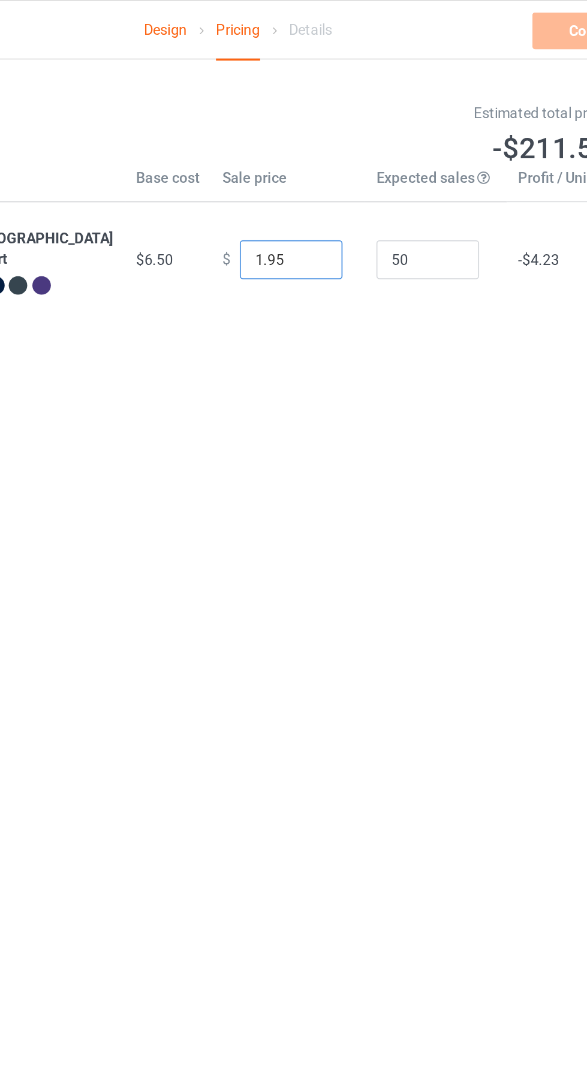
type input "16.95"
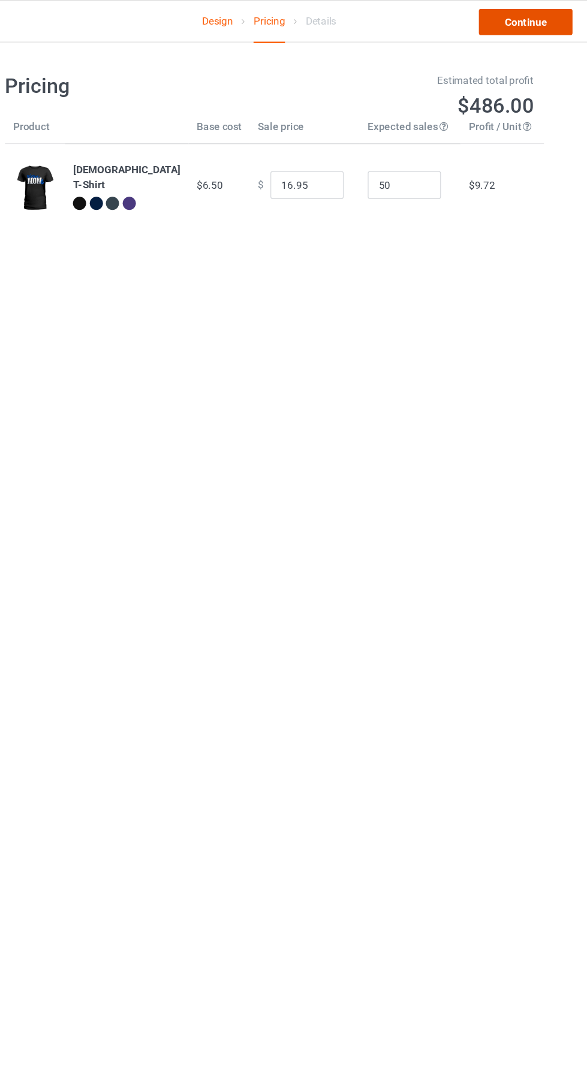
click at [526, 26] on link "Continue" at bounding box center [503, 18] width 77 height 22
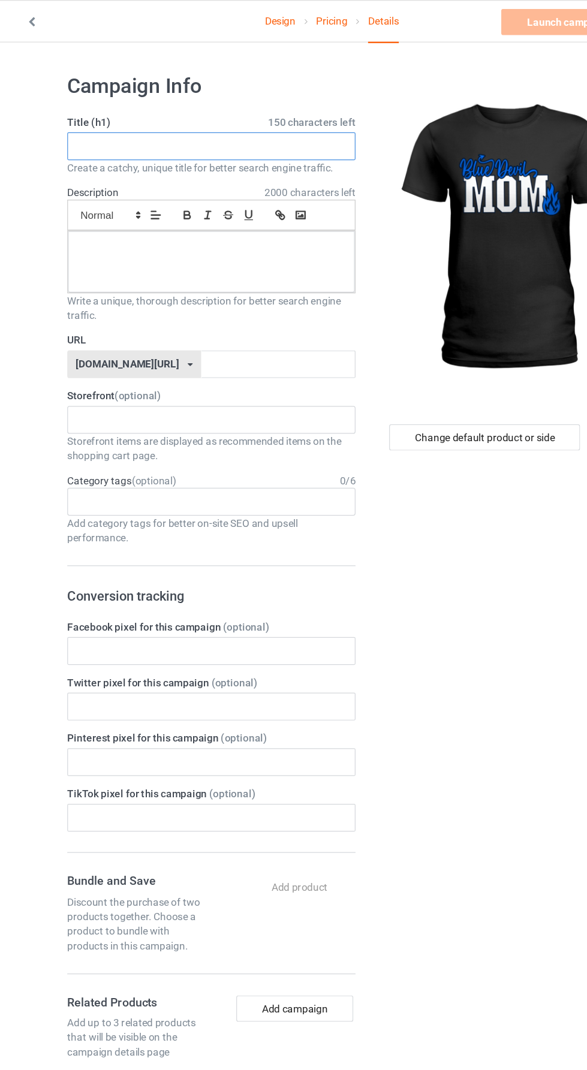
click at [101, 122] on input "text" at bounding box center [195, 120] width 236 height 23
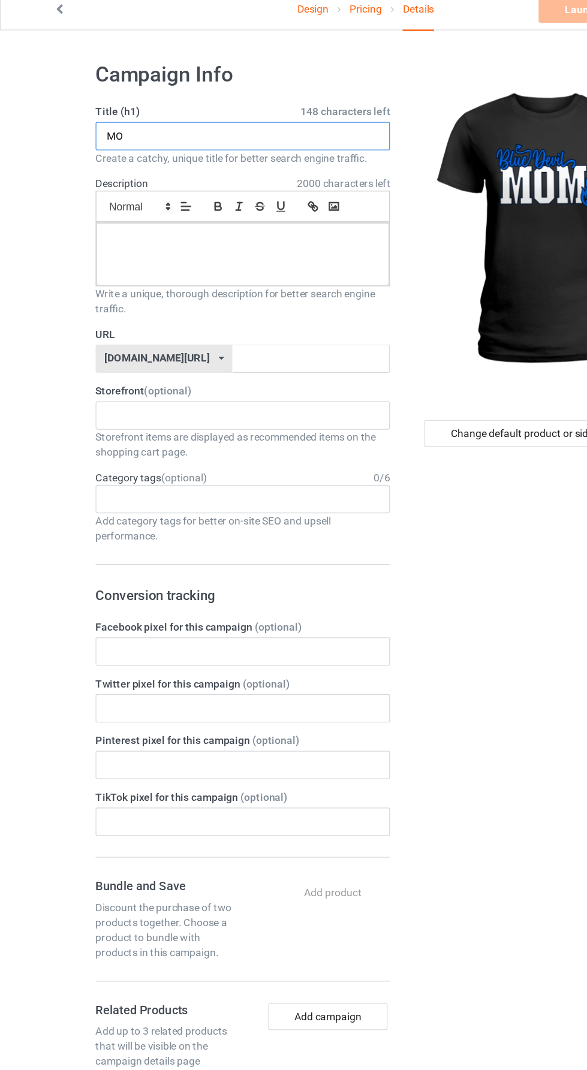
type input "M"
type input "Mom shirt"
click at [100, 203] on p at bounding box center [195, 202] width 216 height 11
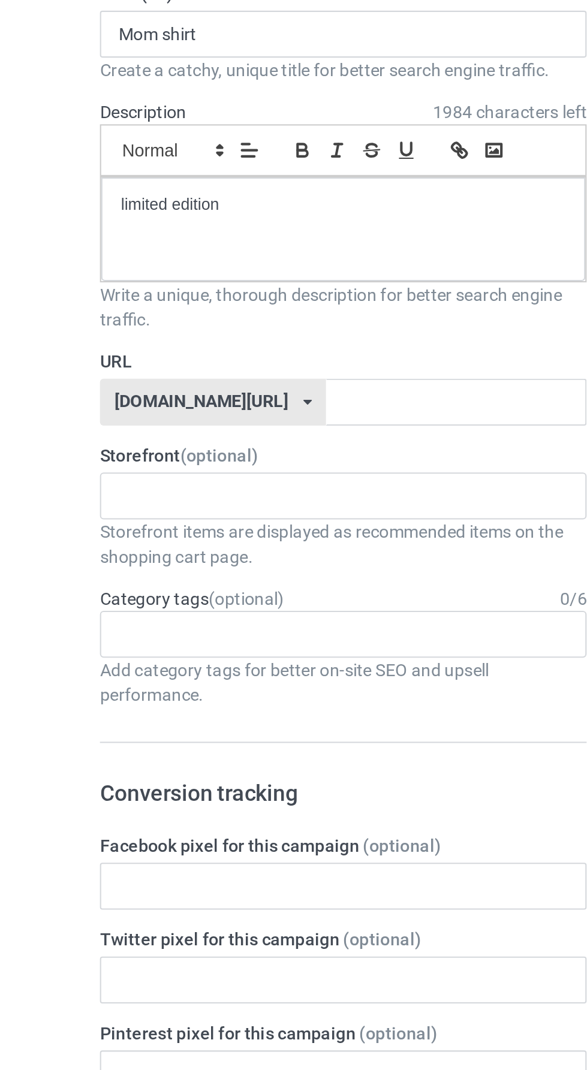
click at [149, 293] on div "teechip.com/ teechip.com/ 587d0d41cee36fd012c64a69" at bounding box center [132, 298] width 110 height 23
click at [186, 295] on input "text" at bounding box center [249, 298] width 126 height 23
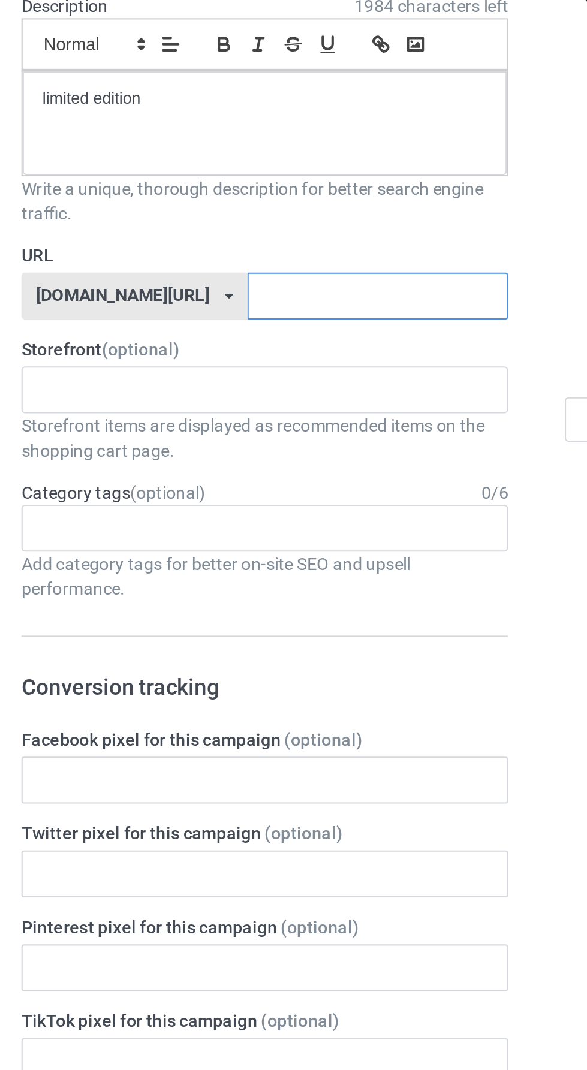
type input "d"
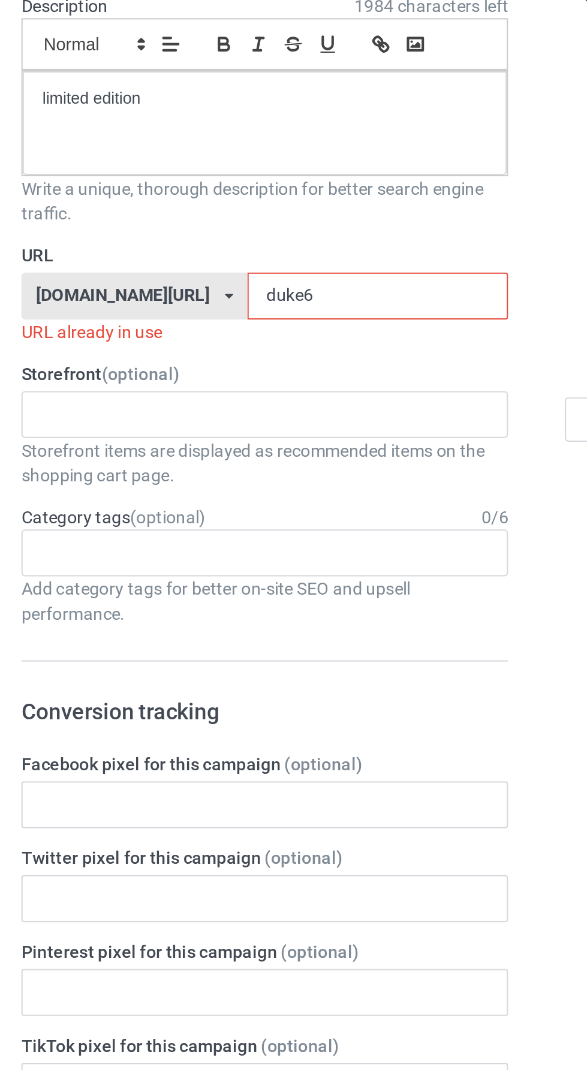
type input "duke6i"
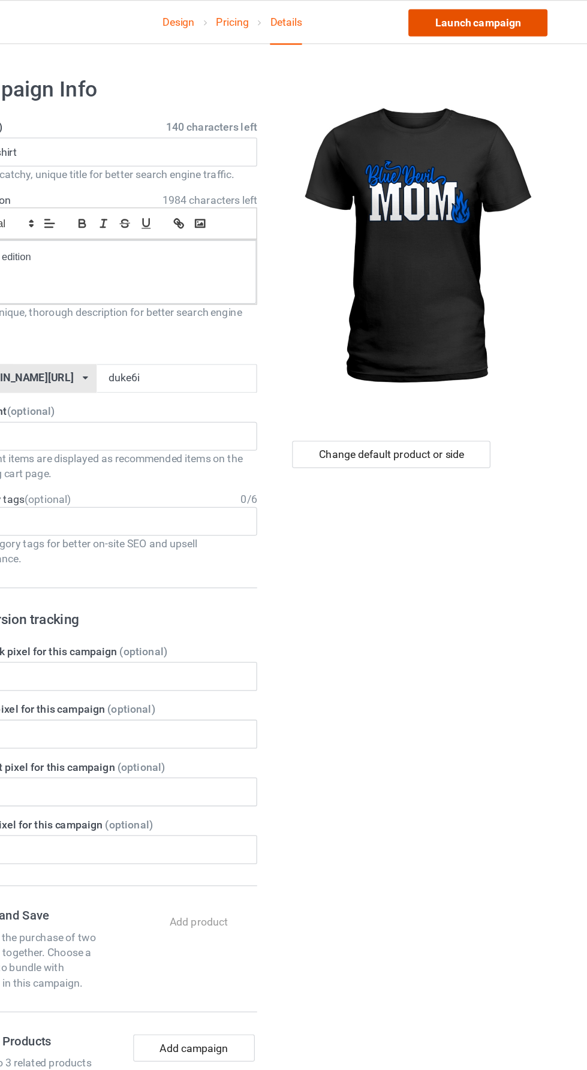
click at [504, 17] on link "Launch campaign" at bounding box center [487, 18] width 110 height 22
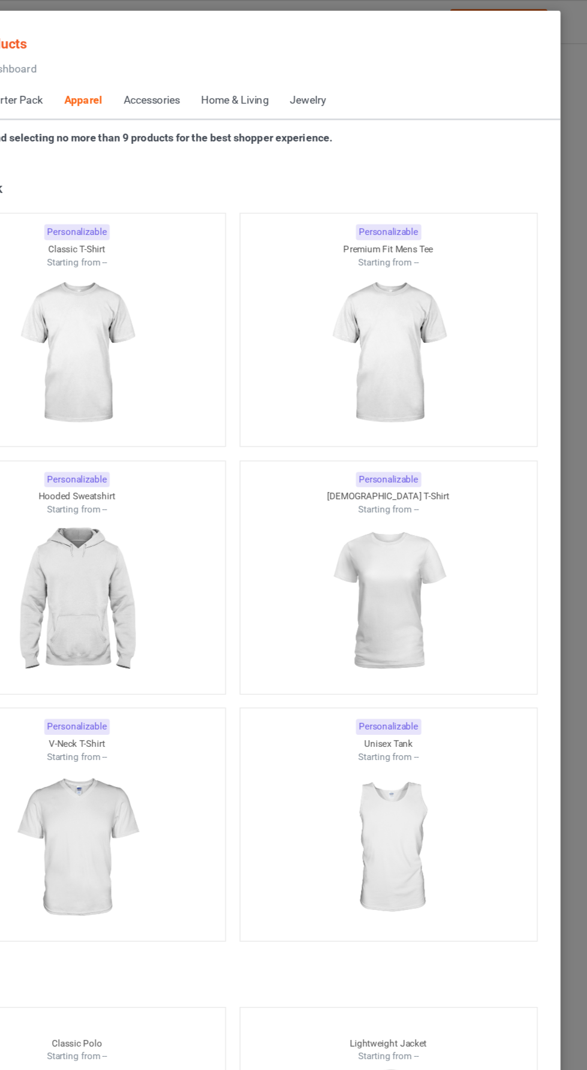
scroll to position [641, 0]
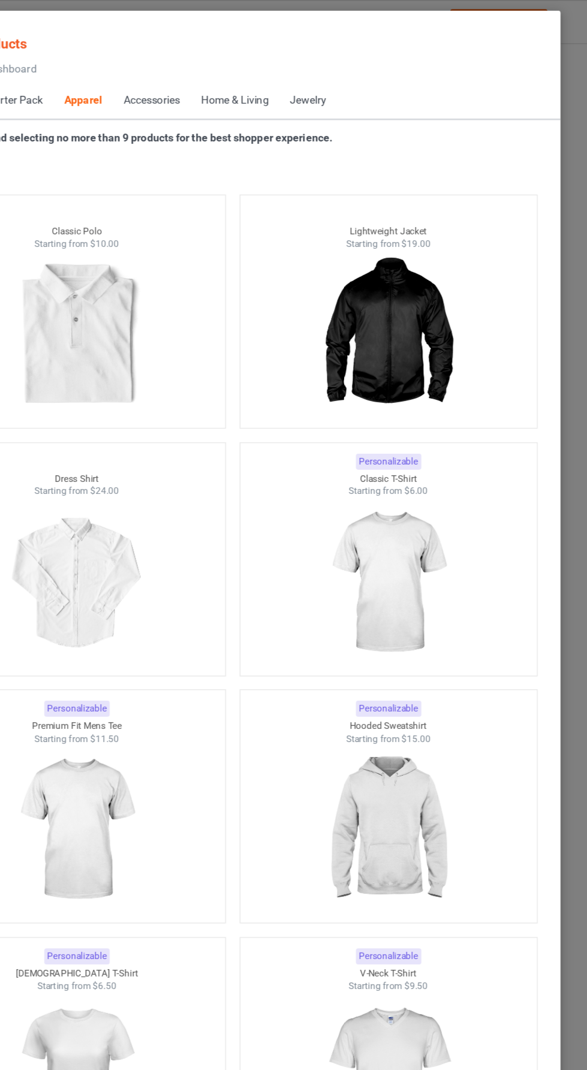
click at [445, 450] on img at bounding box center [416, 460] width 107 height 134
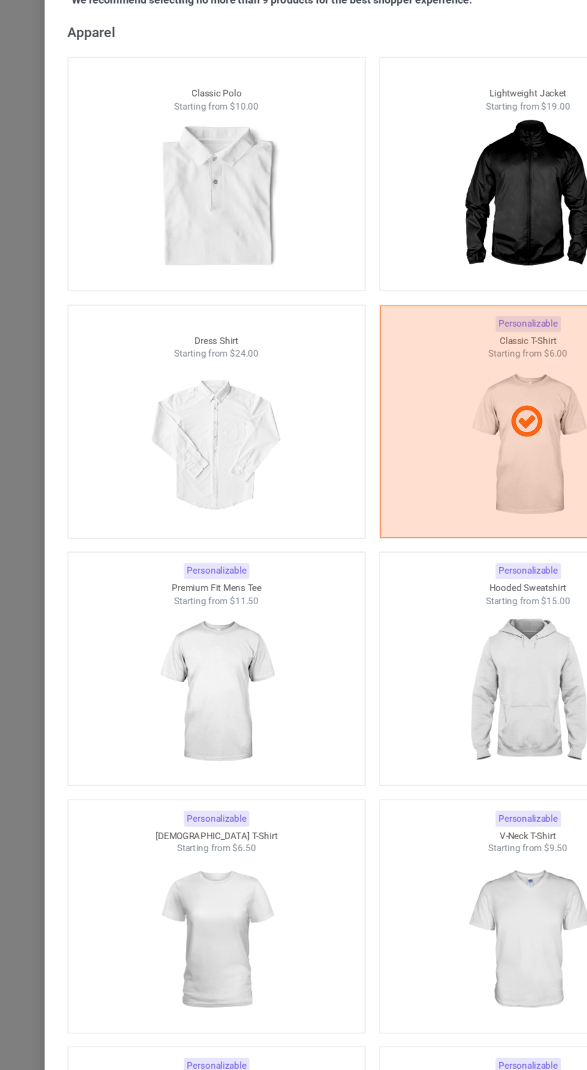
scroll to position [642, 0]
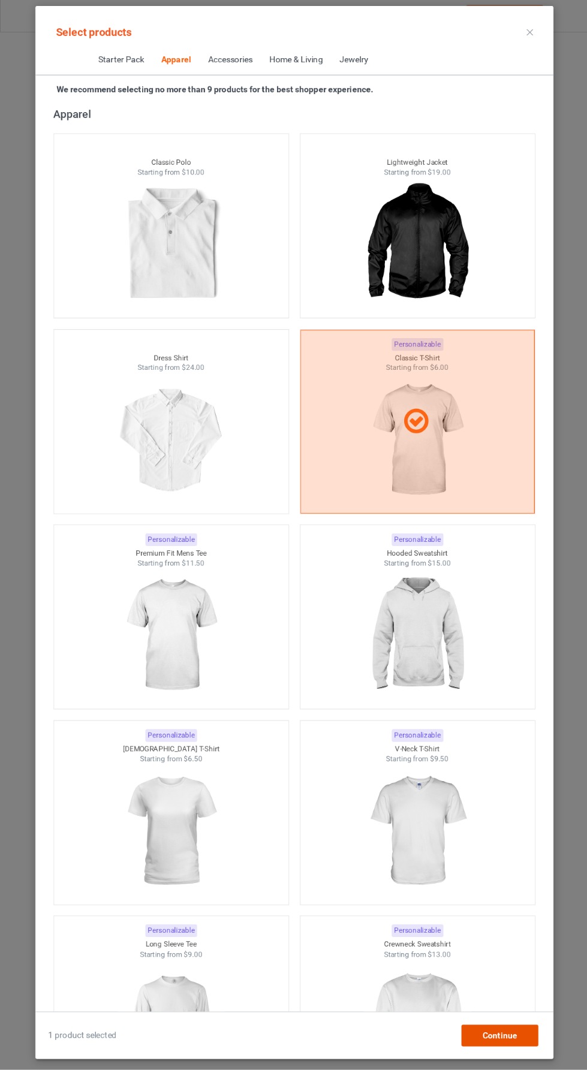
click at [510, 1047] on div "Continue" at bounding box center [498, 1036] width 77 height 22
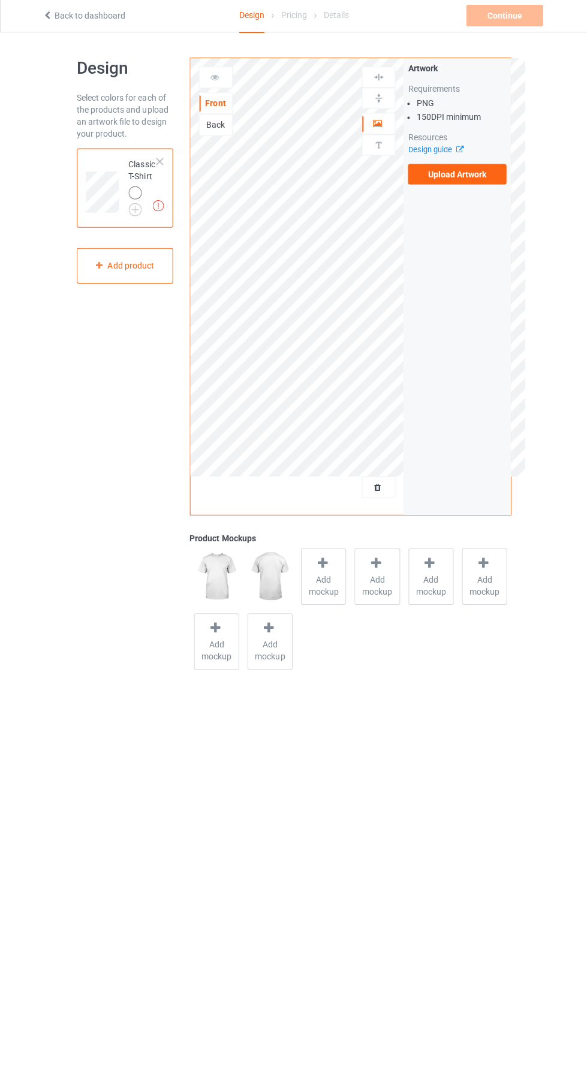
click at [208, 128] on div "Back" at bounding box center [215, 127] width 32 height 12
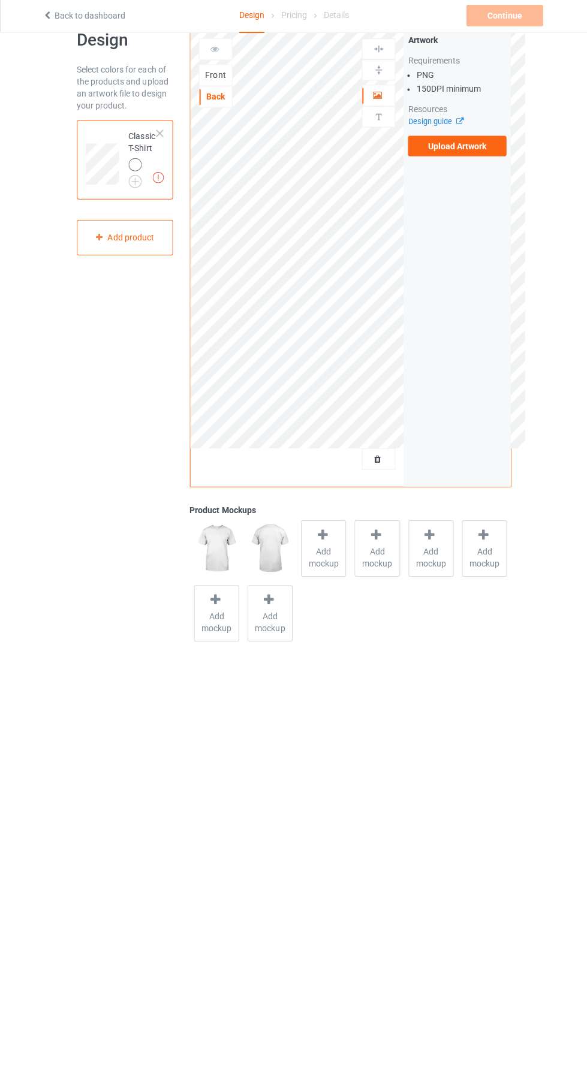
click at [431, 152] on label "Upload Artwork" at bounding box center [456, 148] width 98 height 20
click at [0, 0] on input "Upload Artwork" at bounding box center [0, 0] width 0 height 0
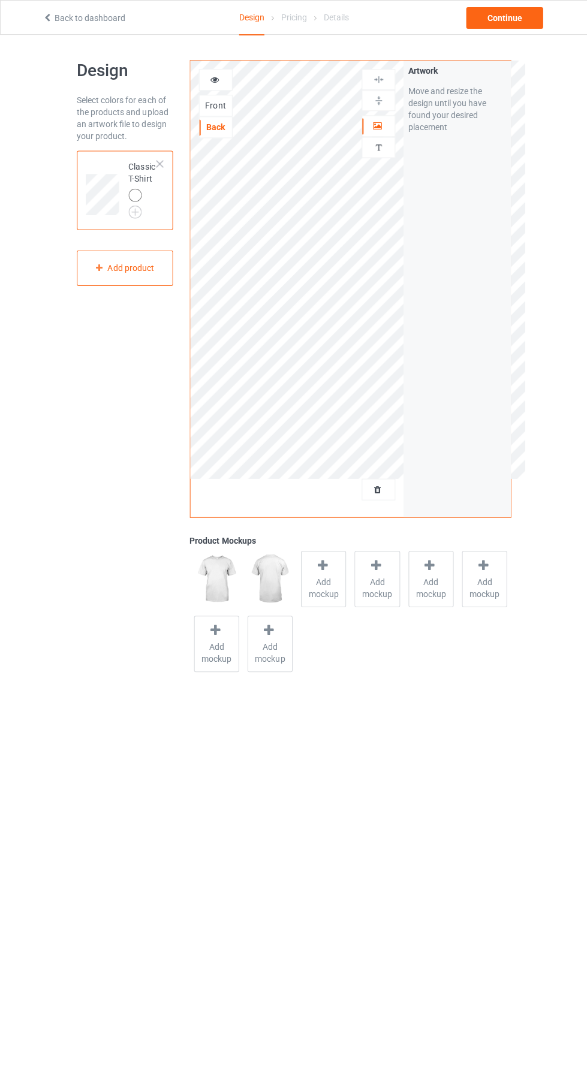
click at [43, 17] on icon at bounding box center [48, 16] width 10 height 8
click at [206, 132] on div "Back" at bounding box center [215, 127] width 34 height 22
click at [508, 193] on div "Artwork Requirements PNG 150 DPI minimum Resources Design guide Upload Artwork" at bounding box center [456, 289] width 107 height 456
click at [205, 121] on div "Back" at bounding box center [215, 127] width 32 height 12
click at [164, 161] on div at bounding box center [159, 163] width 8 height 8
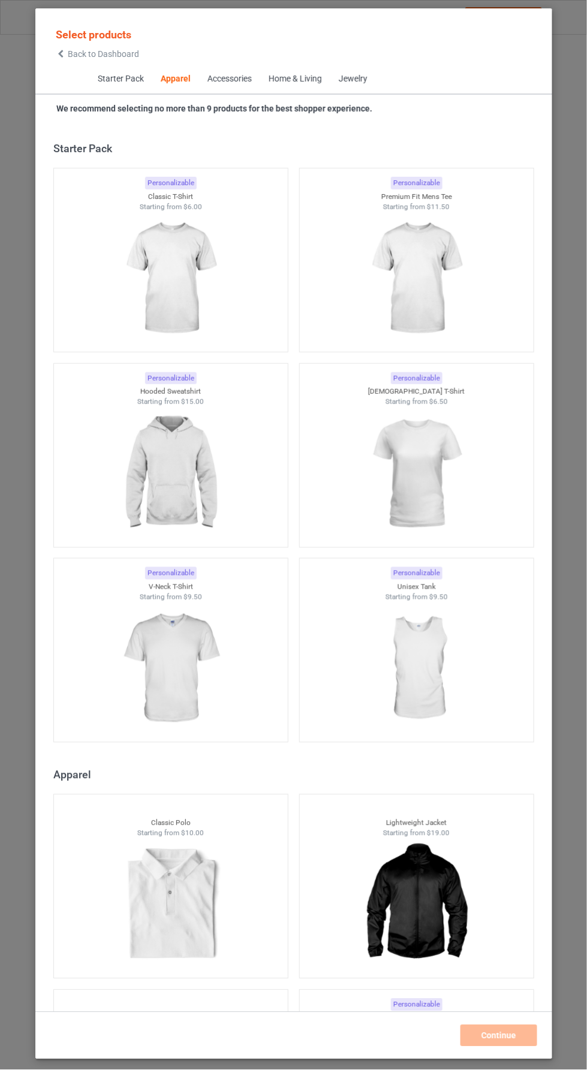
scroll to position [641, 0]
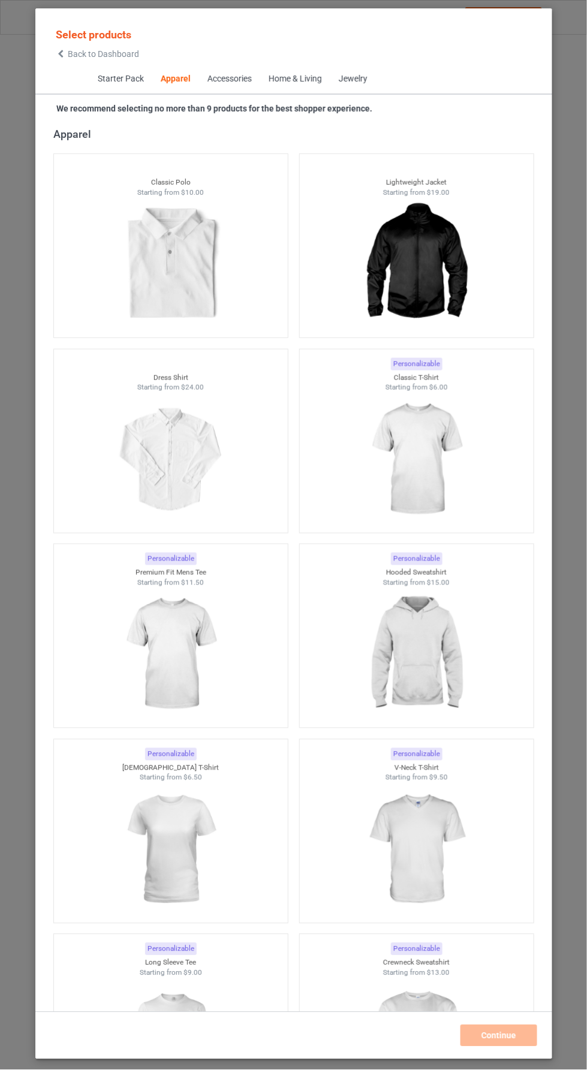
click at [427, 491] on img at bounding box center [416, 460] width 107 height 134
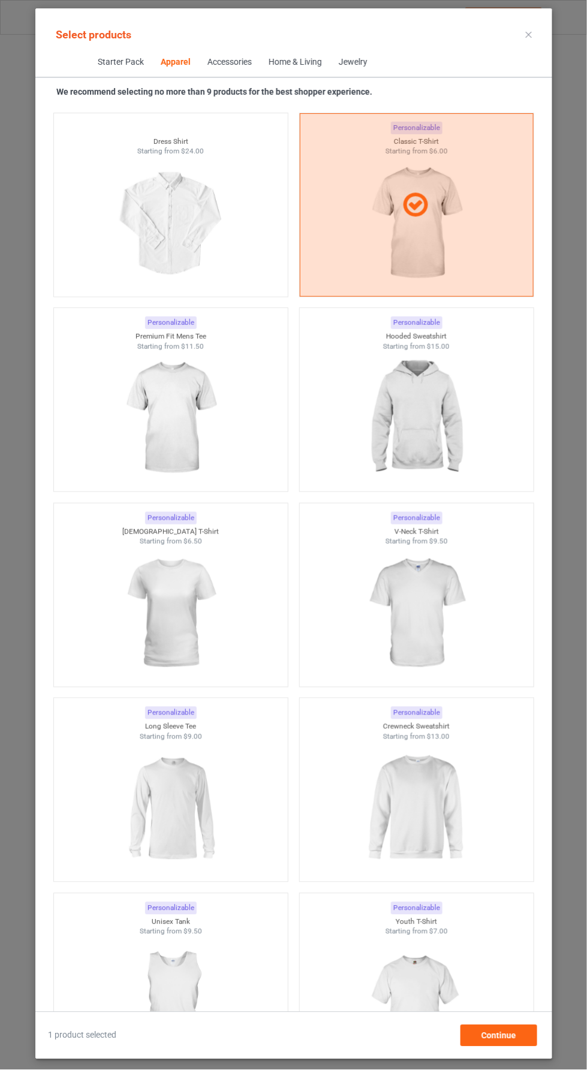
scroll to position [83, 0]
click at [524, 1047] on div "Continue" at bounding box center [498, 1036] width 77 height 22
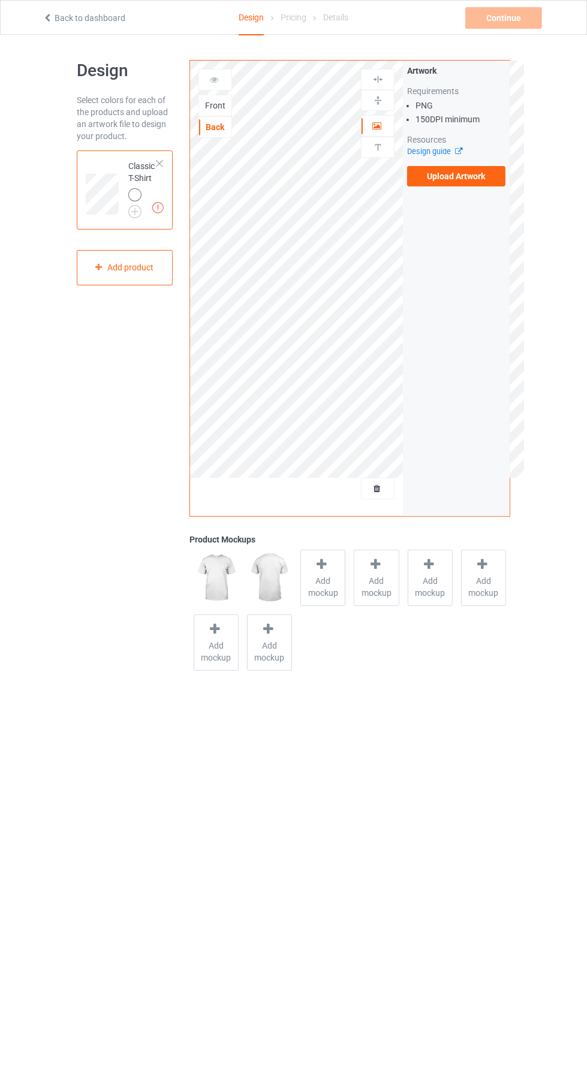
click at [205, 100] on div "Front" at bounding box center [215, 106] width 32 height 12
click at [201, 132] on div "Back" at bounding box center [215, 127] width 34 height 22
click at [217, 125] on div "Back" at bounding box center [215, 127] width 32 height 12
click at [484, 182] on label "Upload Artwork" at bounding box center [456, 176] width 98 height 20
click at [0, 0] on input "Upload Artwork" at bounding box center [0, 0] width 0 height 0
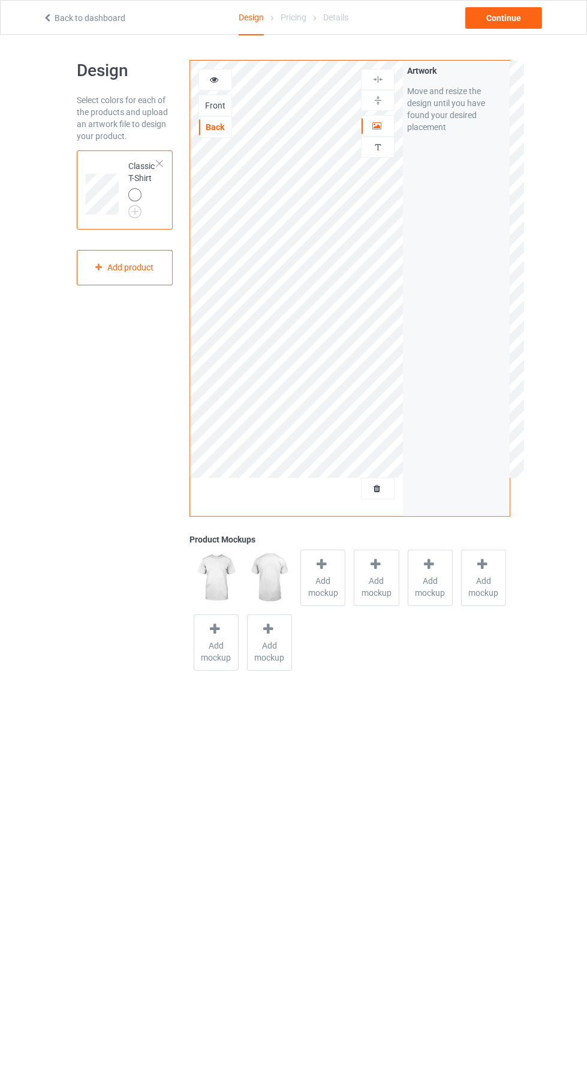
click at [0, 0] on img at bounding box center [0, 0] width 0 height 0
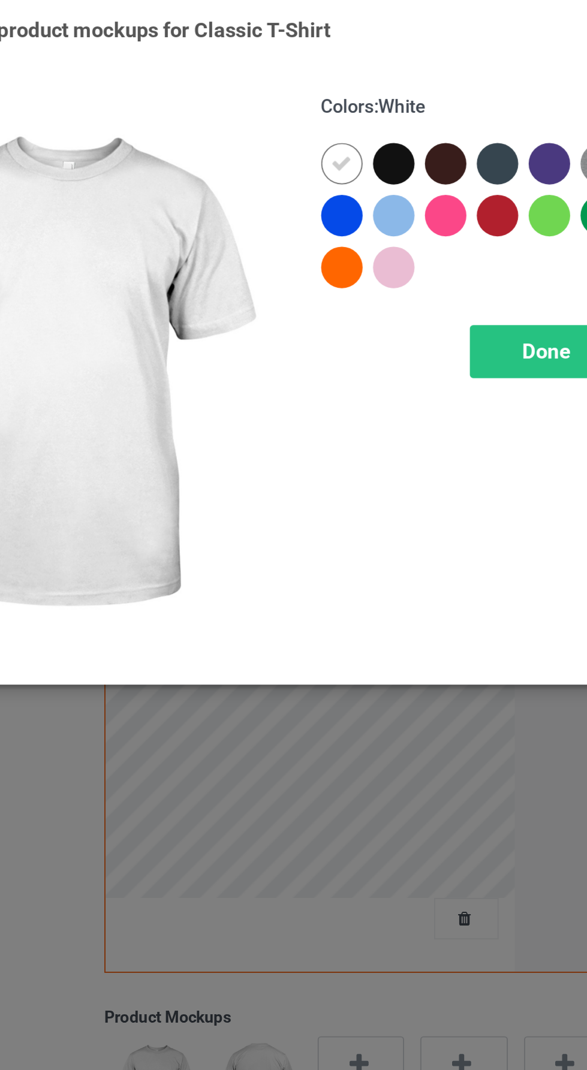
click at [333, 98] on div at bounding box center [340, 96] width 22 height 22
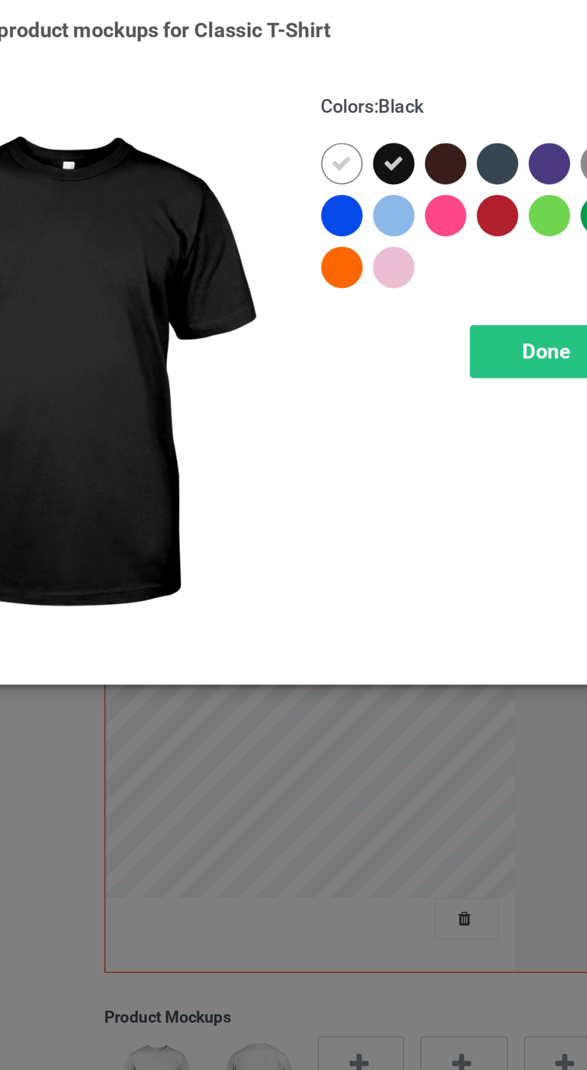
click at [309, 95] on icon at bounding box center [312, 96] width 11 height 11
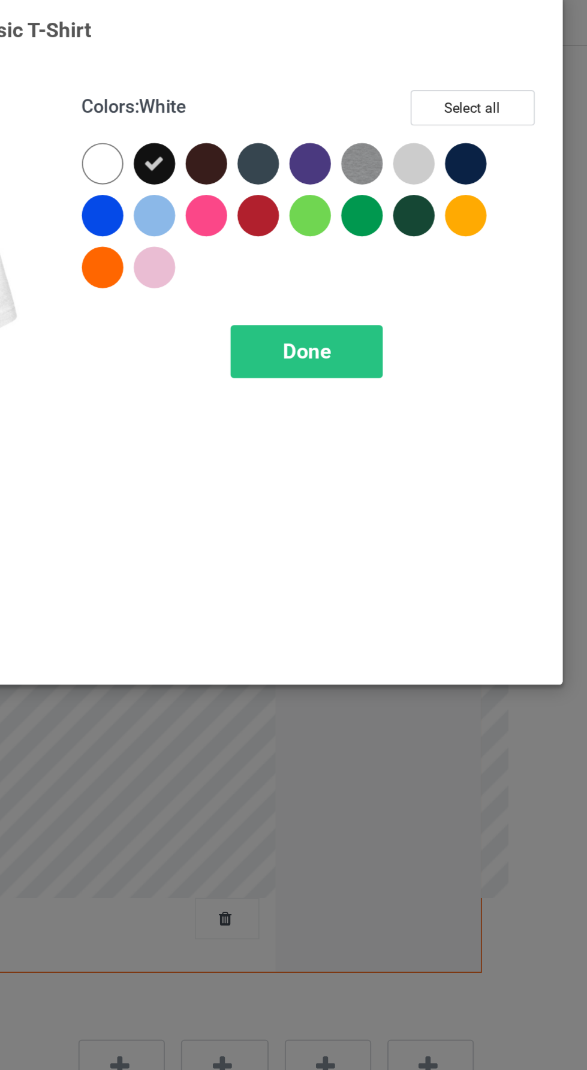
click at [498, 97] on div at bounding box center [501, 96] width 22 height 22
click at [510, 98] on div at bounding box center [501, 96] width 22 height 22
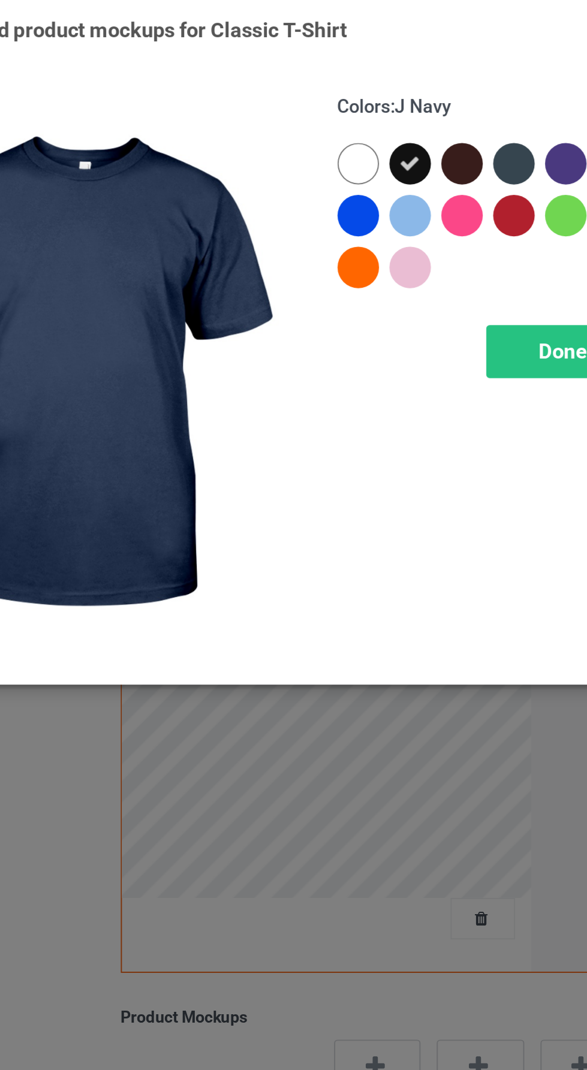
click at [412, 193] on span "Done" at bounding box center [418, 193] width 25 height 13
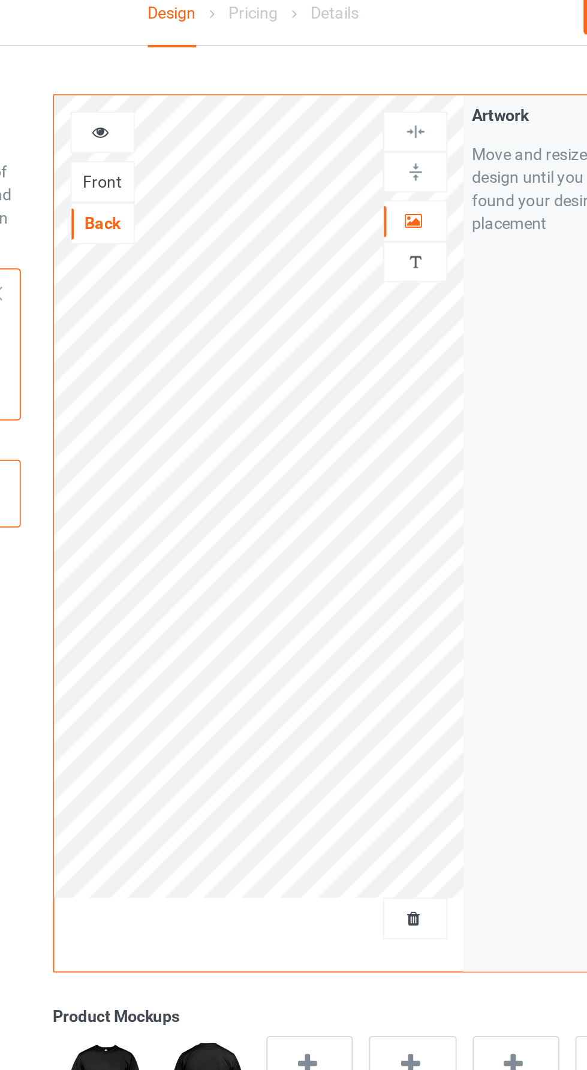
click at [323, 552] on div "Add mockup" at bounding box center [322, 578] width 45 height 56
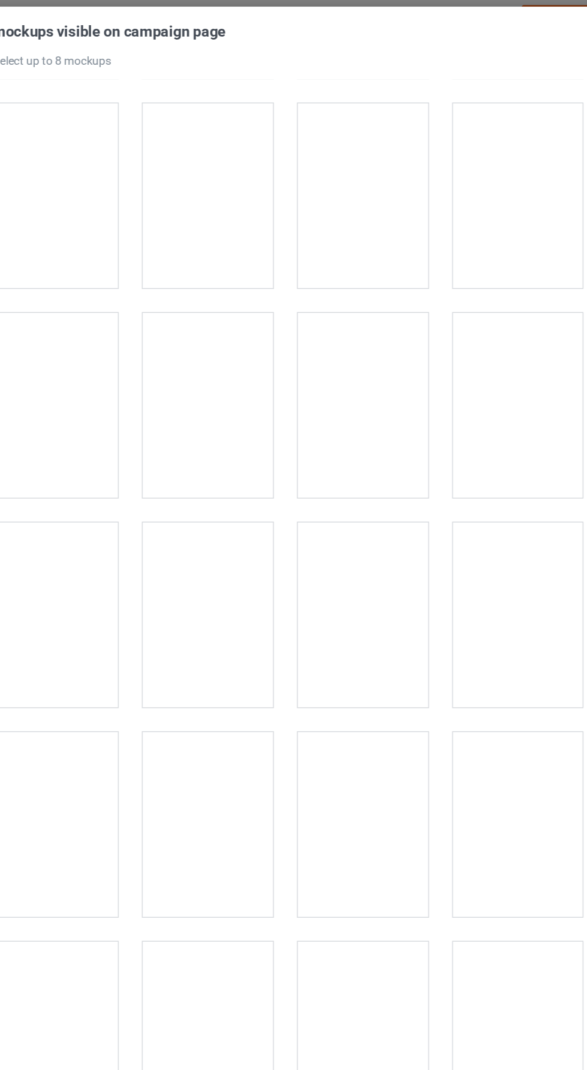
scroll to position [1824, 0]
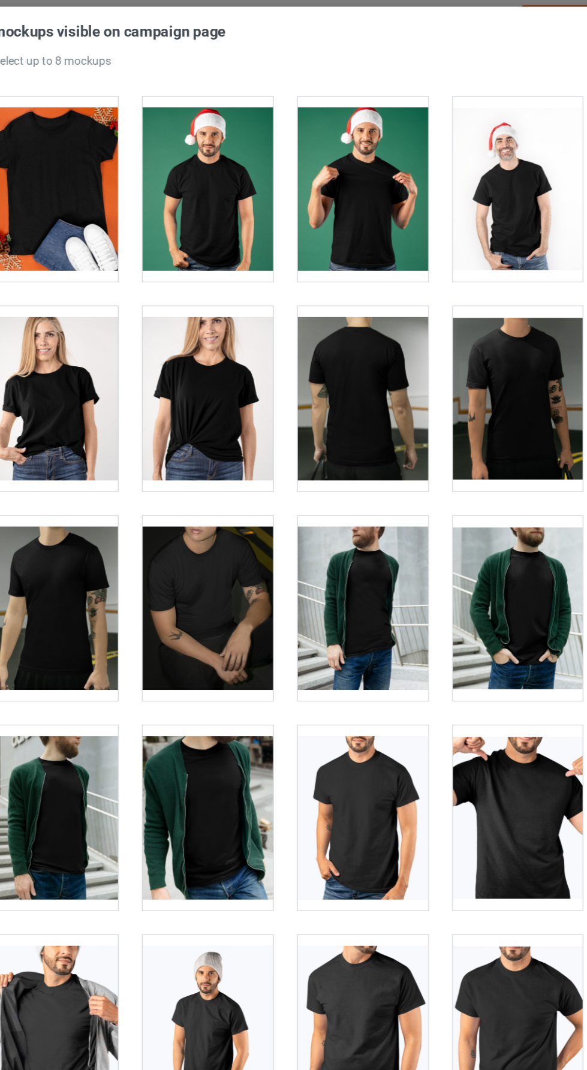
click at [367, 291] on div at bounding box center [349, 293] width 95 height 134
click at [368, 300] on div at bounding box center [349, 293] width 95 height 134
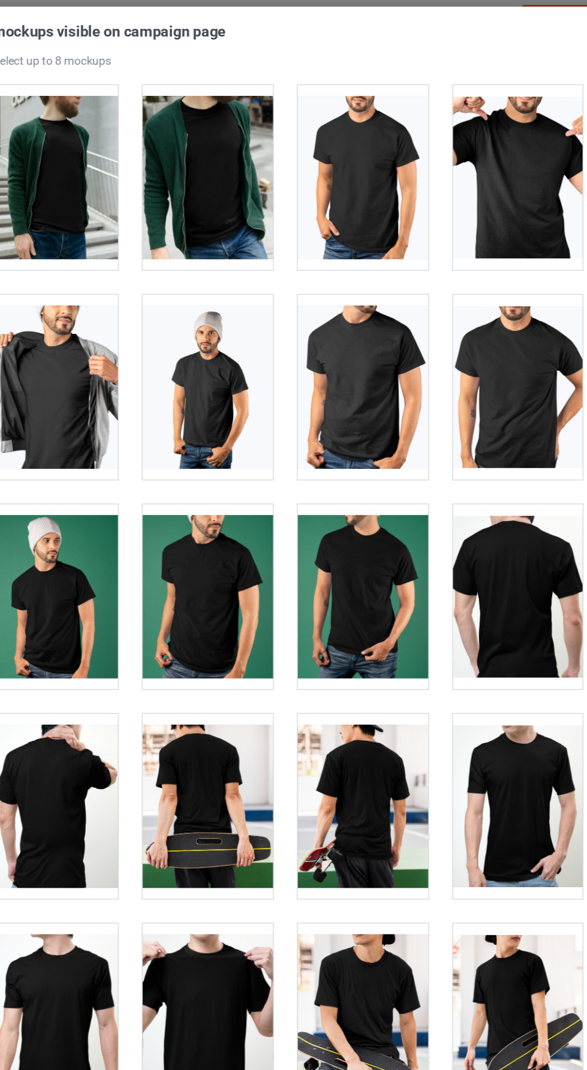
scroll to position [2297, 0]
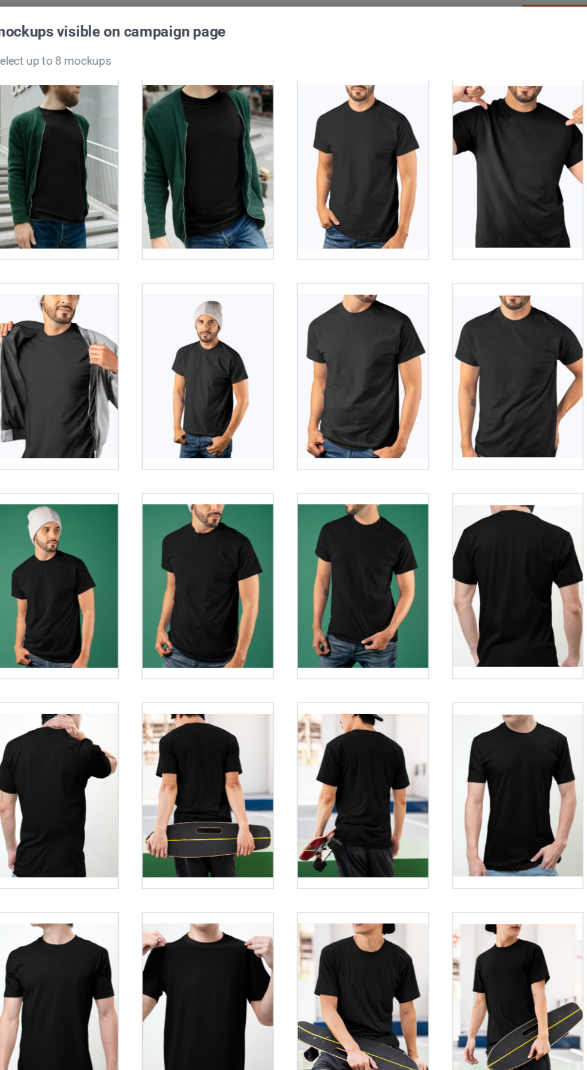
click at [475, 439] on div at bounding box center [462, 429] width 95 height 134
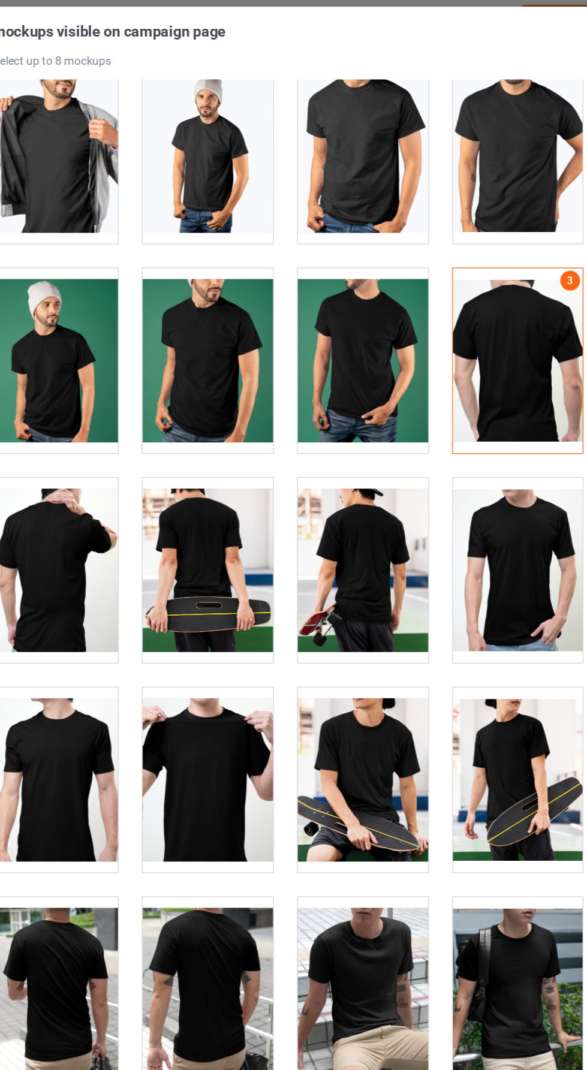
scroll to position [2461, 0]
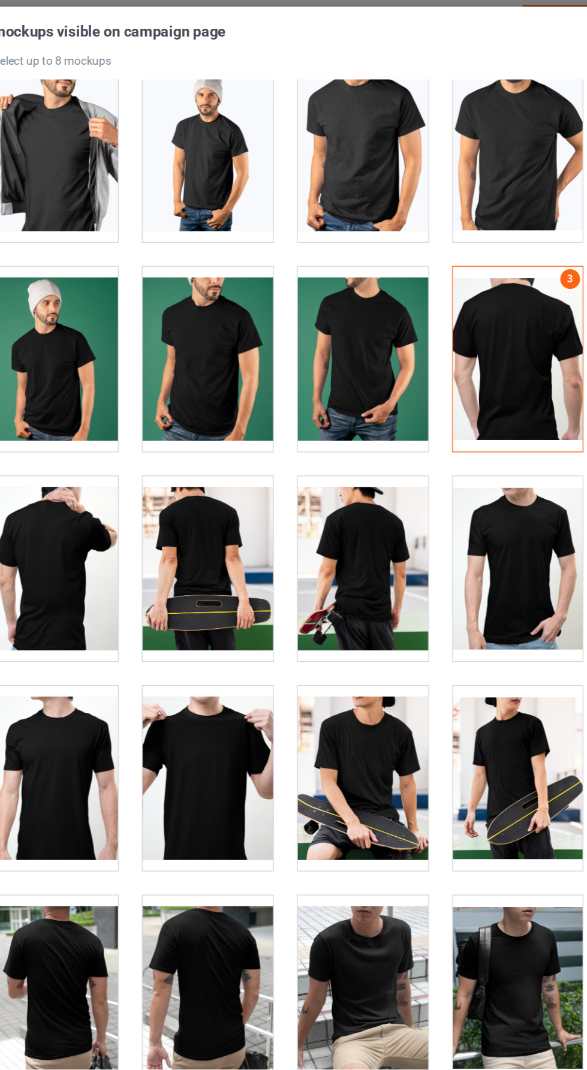
click at [368, 428] on div at bounding box center [349, 416] width 95 height 134
click at [129, 390] on div at bounding box center [124, 416] width 95 height 134
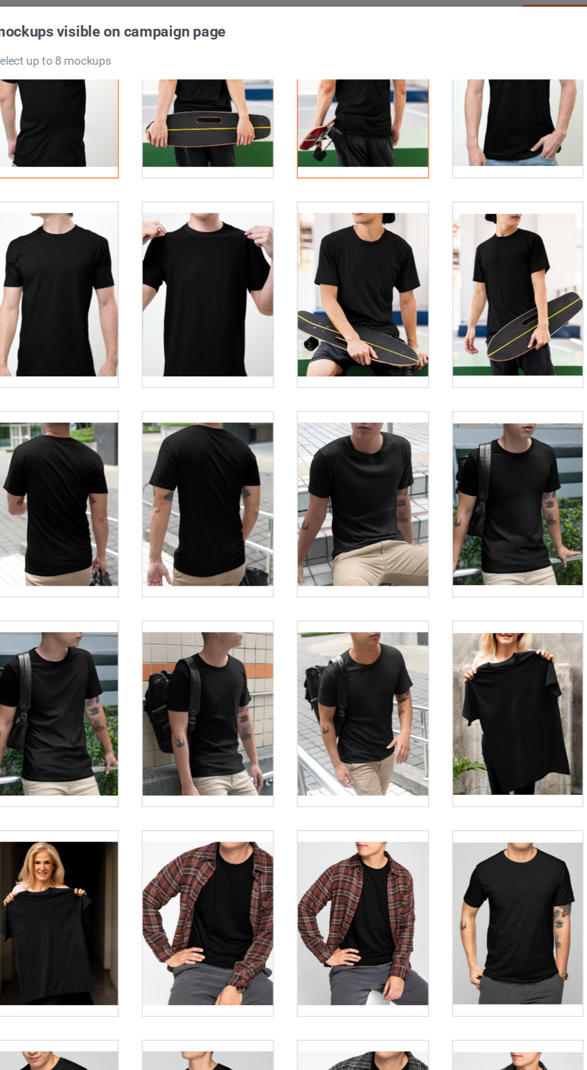
scroll to position [2842, 0]
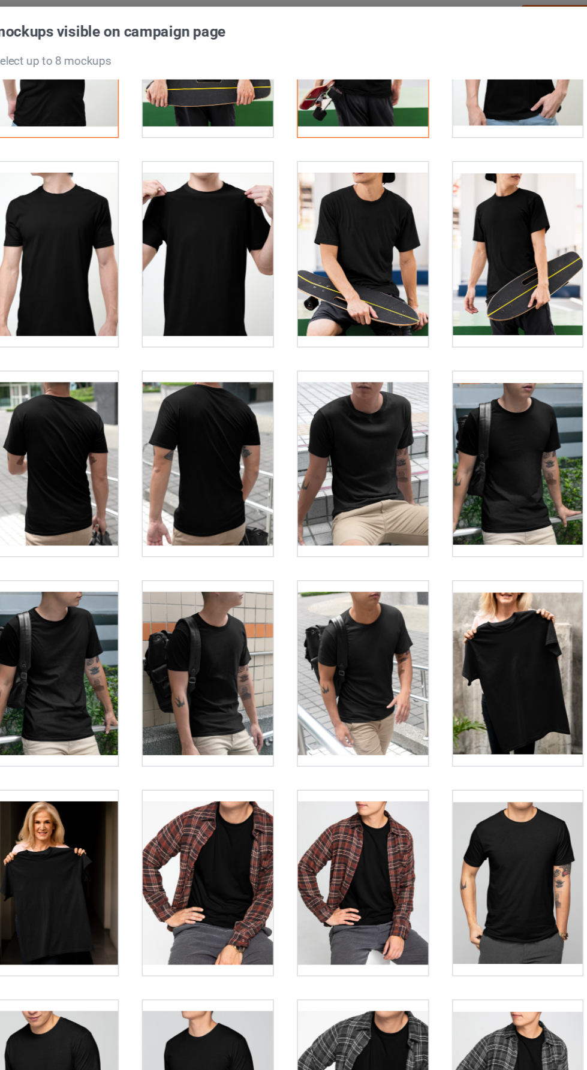
click at [121, 344] on div at bounding box center [124, 340] width 95 height 134
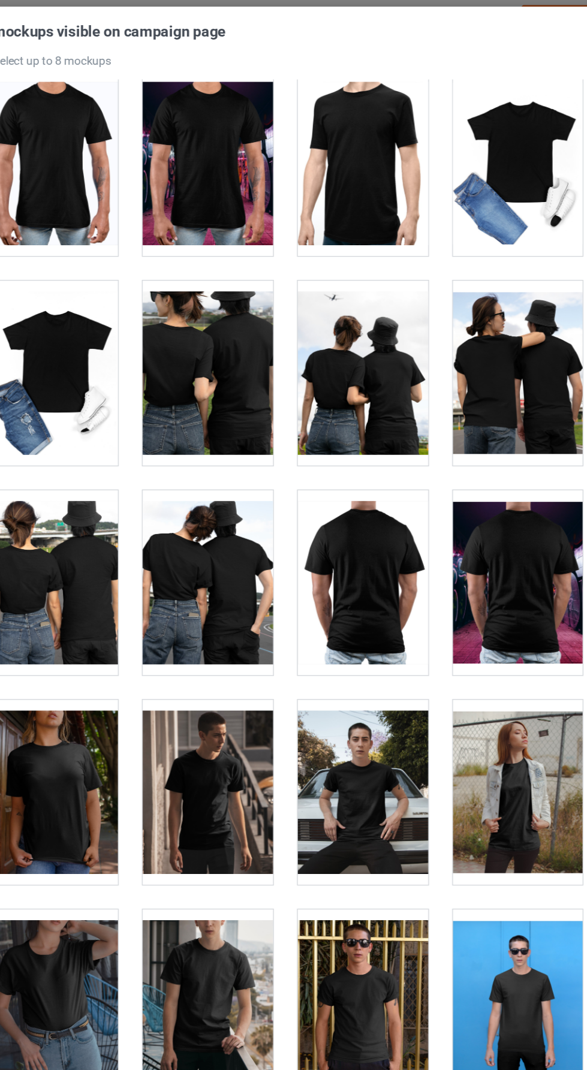
scroll to position [5656, 0]
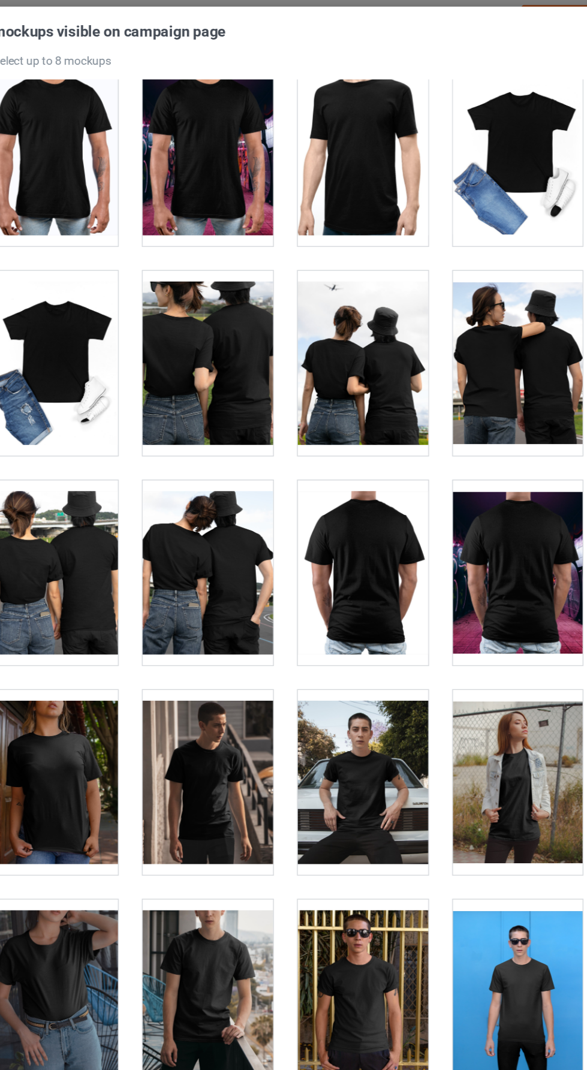
click at [483, 404] on div at bounding box center [462, 419] width 95 height 134
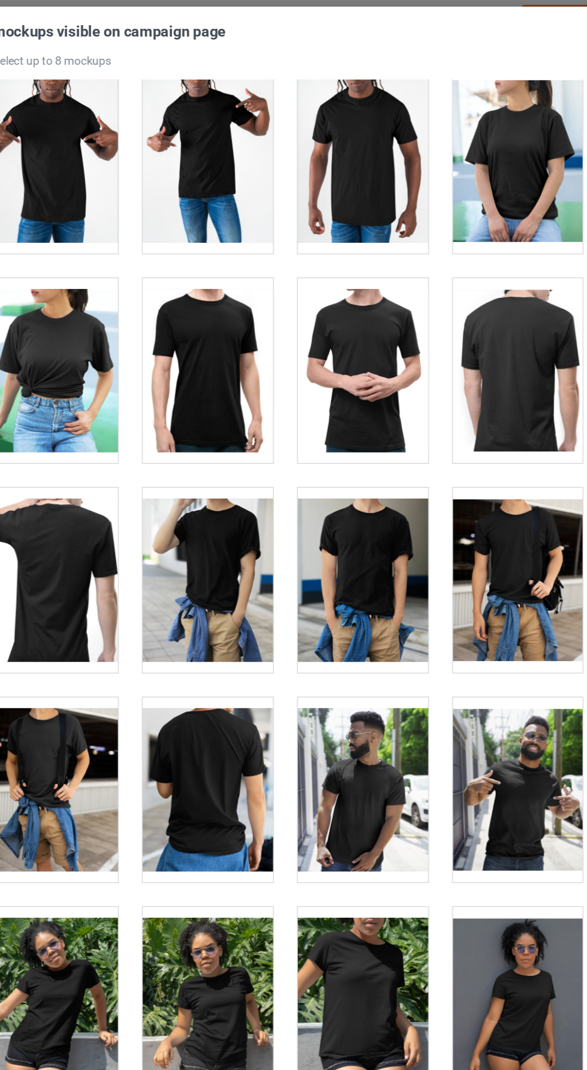
scroll to position [6565, 0]
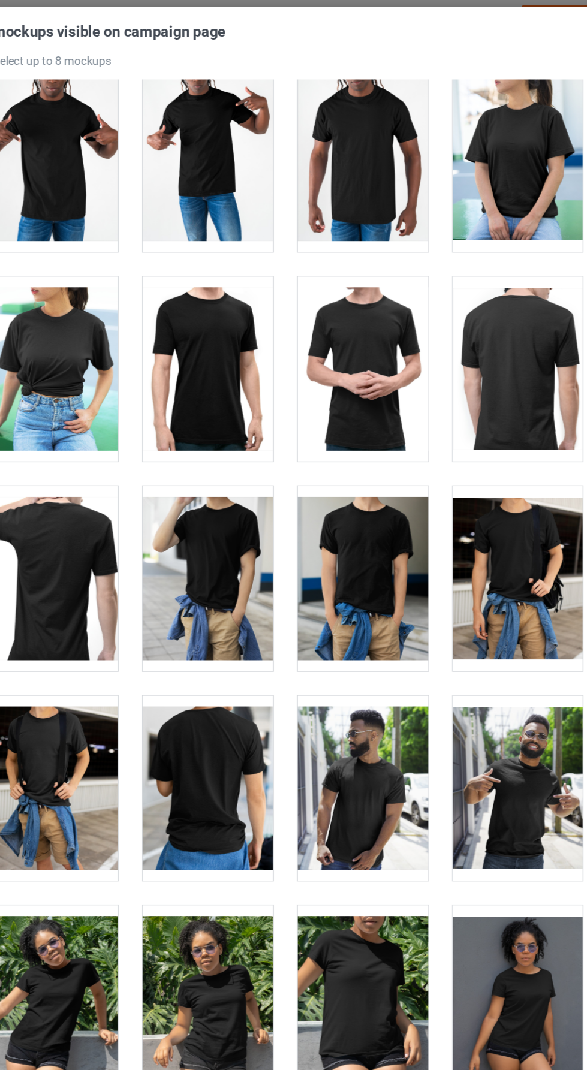
click at [236, 398] on div at bounding box center [237, 424] width 95 height 134
click at [249, 570] on div at bounding box center [237, 576] width 95 height 134
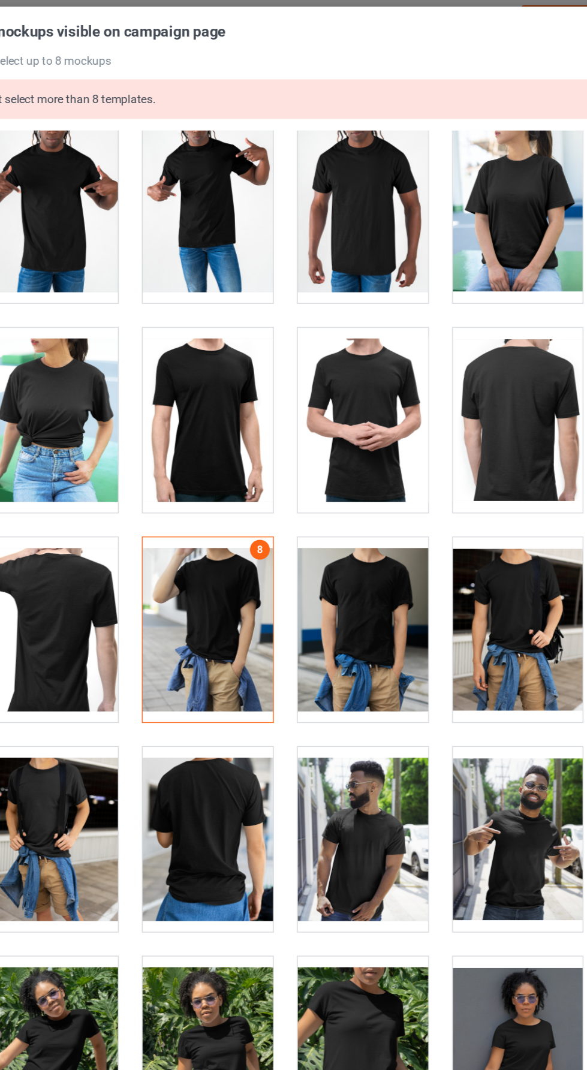
click at [252, 585] on div at bounding box center [237, 613] width 95 height 134
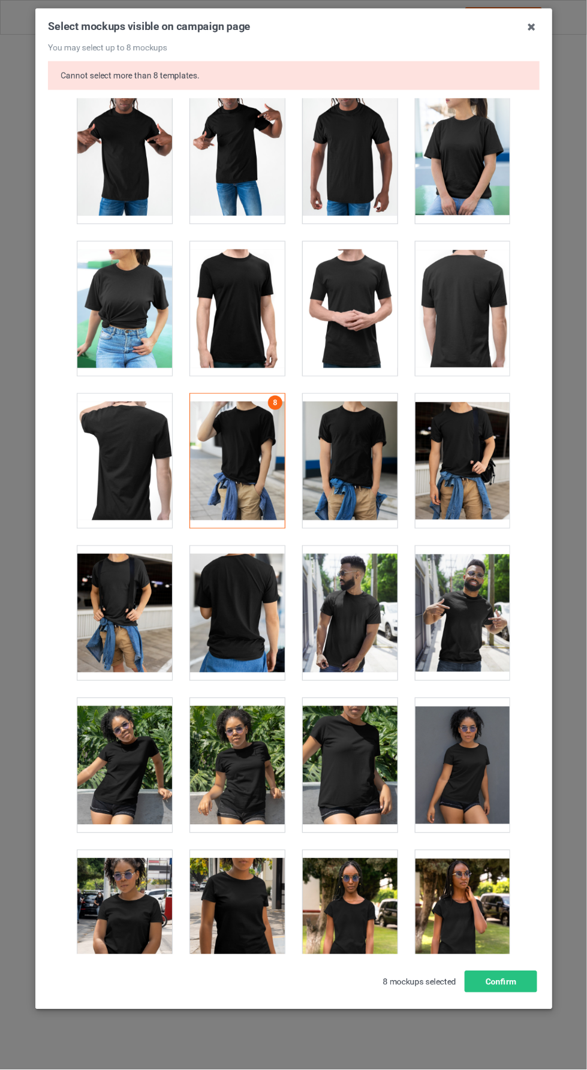
click at [532, 27] on icon at bounding box center [531, 26] width 19 height 19
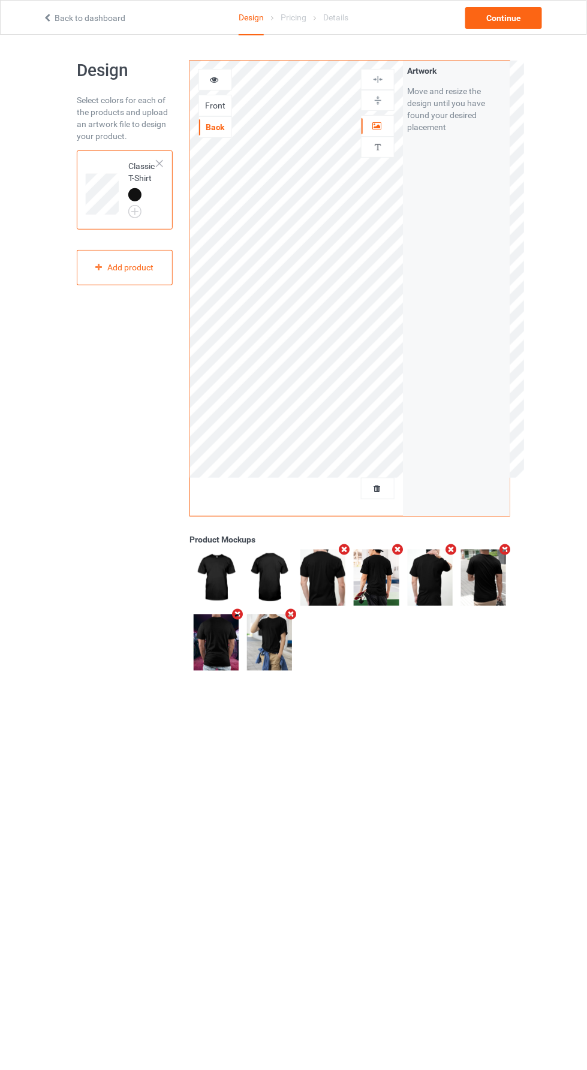
click at [344, 549] on icon "Remove mockup" at bounding box center [344, 550] width 15 height 13
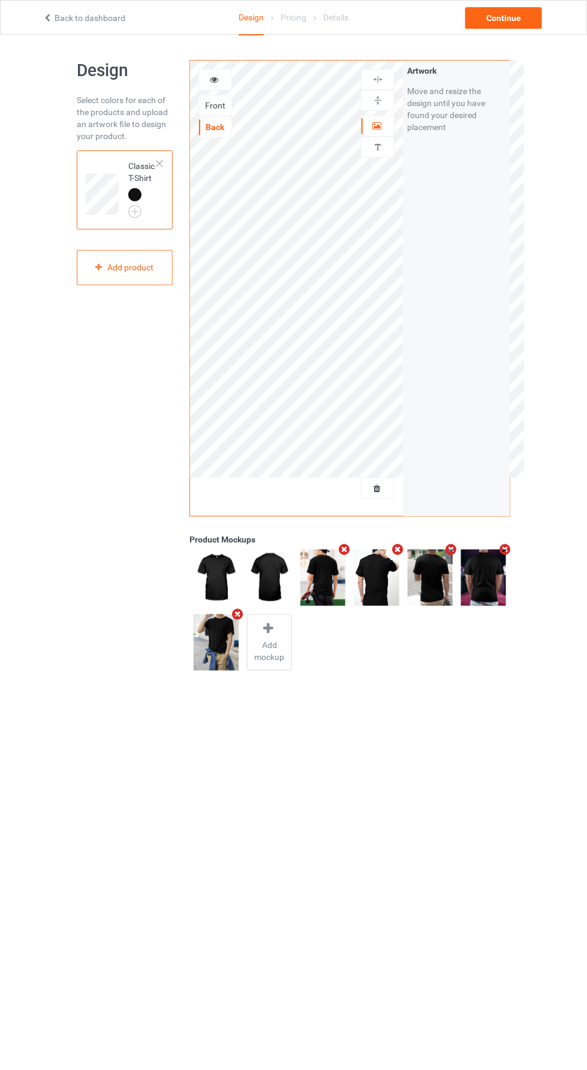
click at [273, 636] on div at bounding box center [269, 630] width 17 height 17
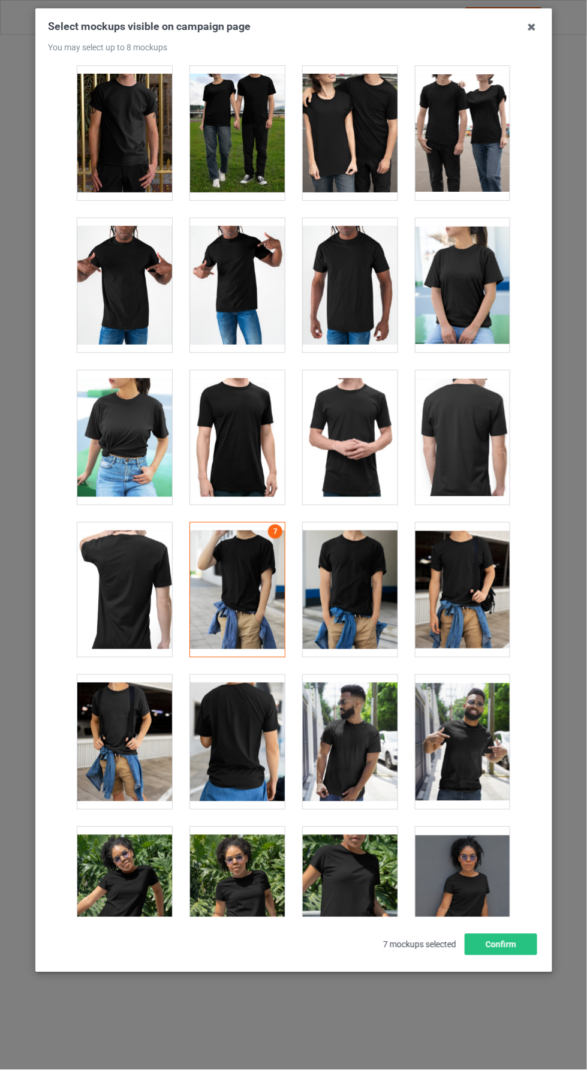
scroll to position [6445, 0]
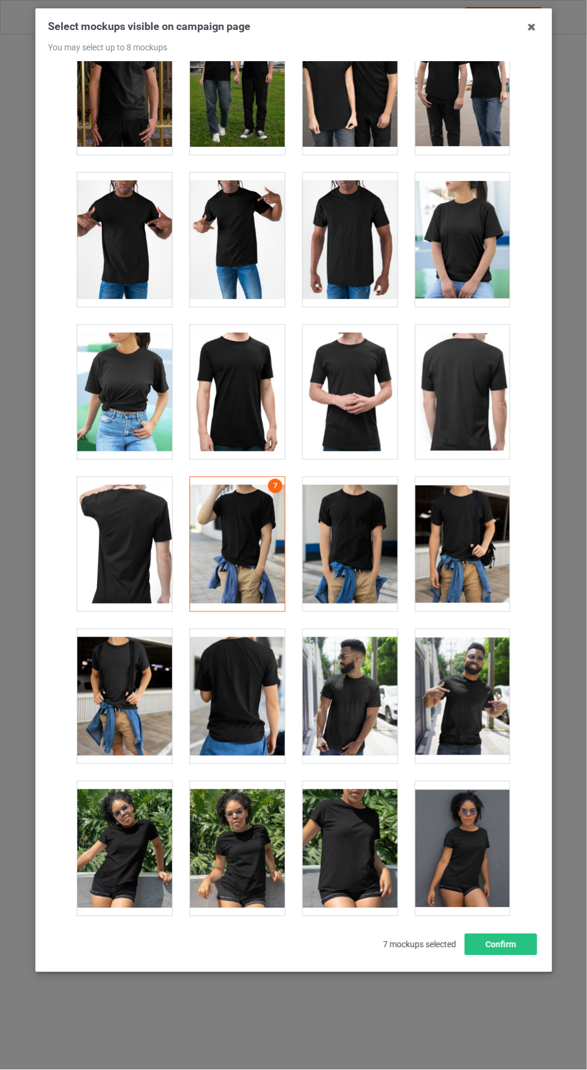
click at [251, 671] on div at bounding box center [237, 696] width 95 height 134
click at [519, 956] on button "Confirm" at bounding box center [501, 945] width 73 height 22
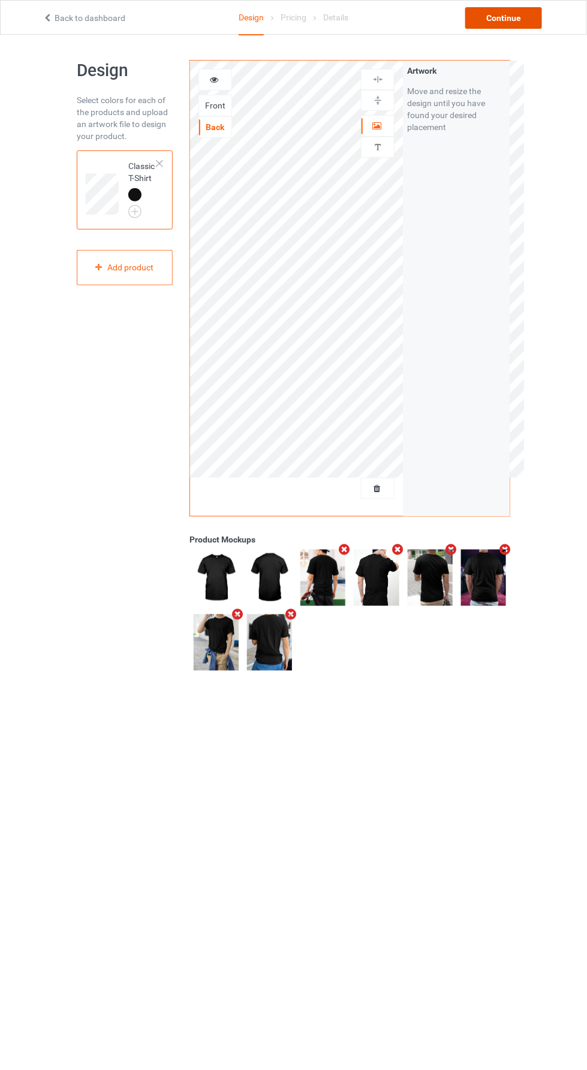
click at [523, 20] on div "Continue" at bounding box center [503, 18] width 77 height 22
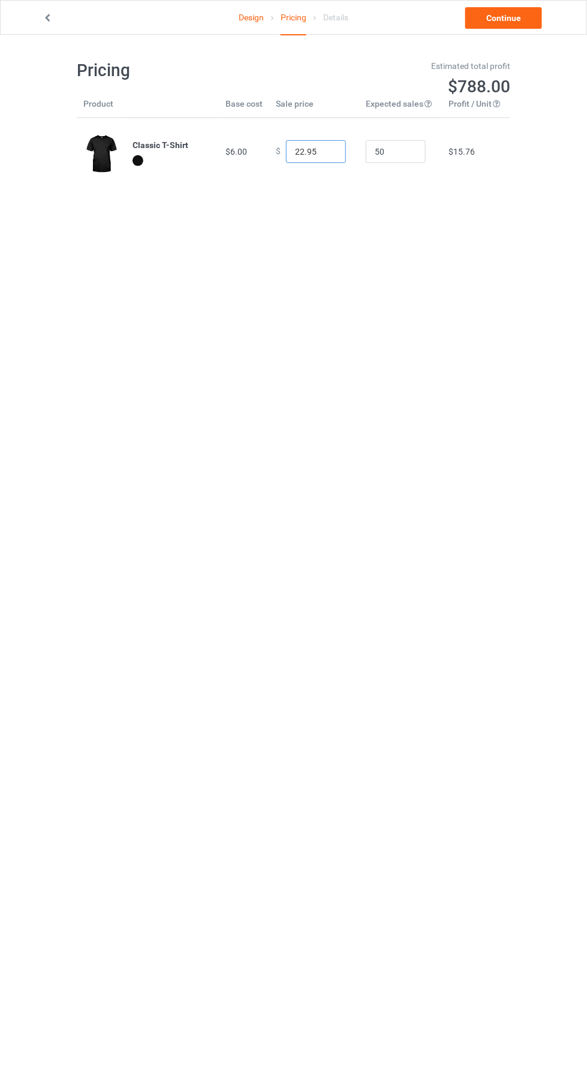
click at [303, 147] on input "22.95" at bounding box center [316, 151] width 60 height 23
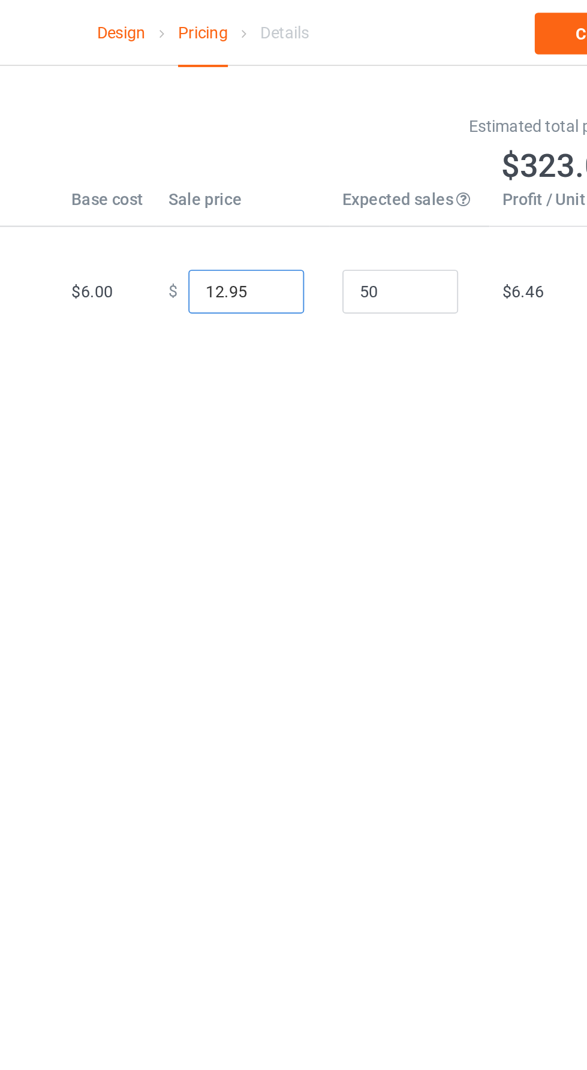
click at [295, 151] on input "12.95" at bounding box center [316, 151] width 60 height 23
type input "16.95"
click at [482, 26] on link "Continue" at bounding box center [503, 18] width 77 height 22
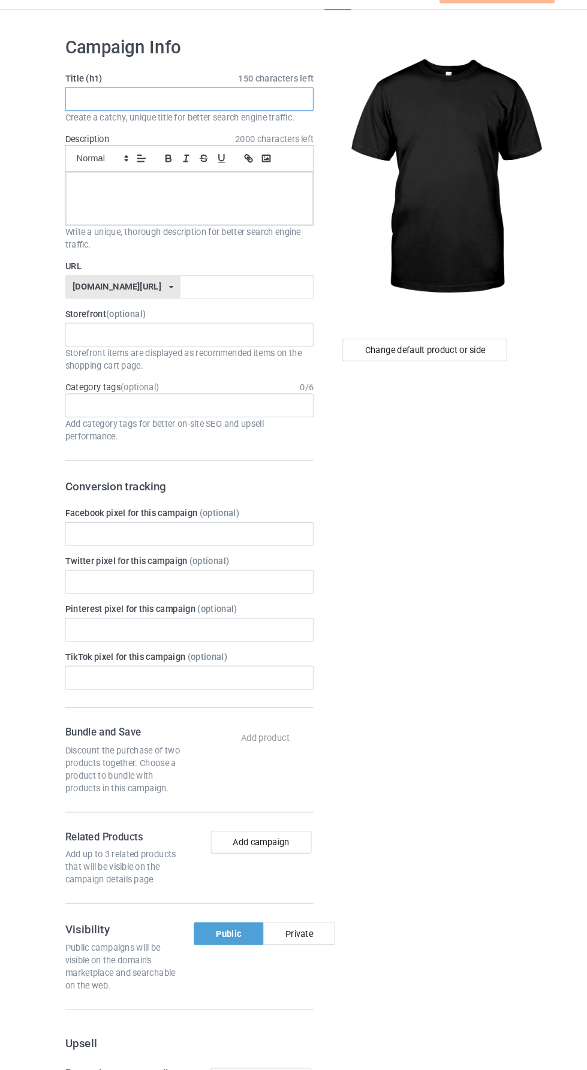
click at [103, 117] on input "text" at bounding box center [195, 120] width 236 height 23
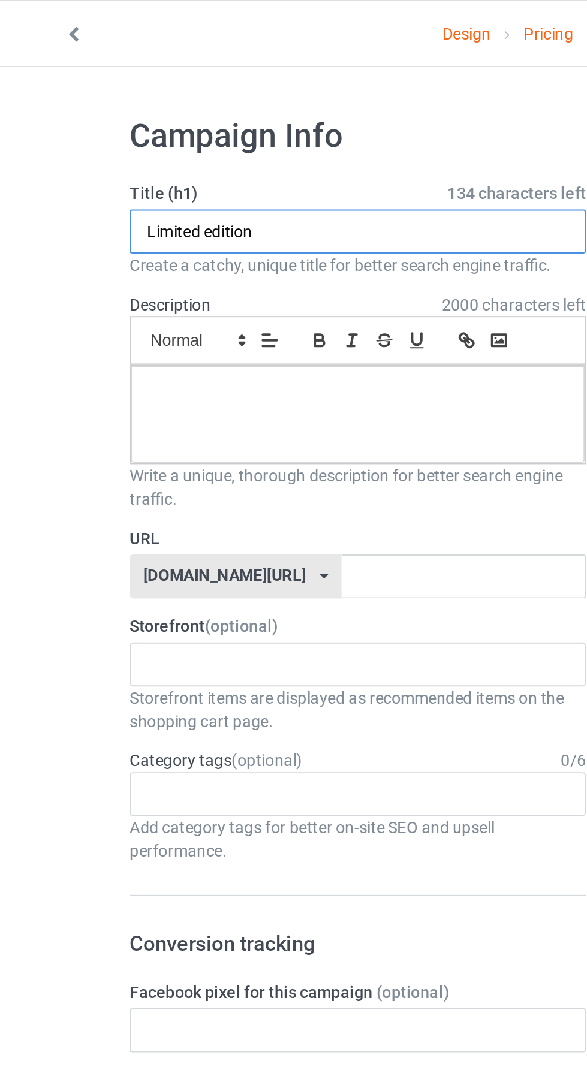
type input "Limited edition"
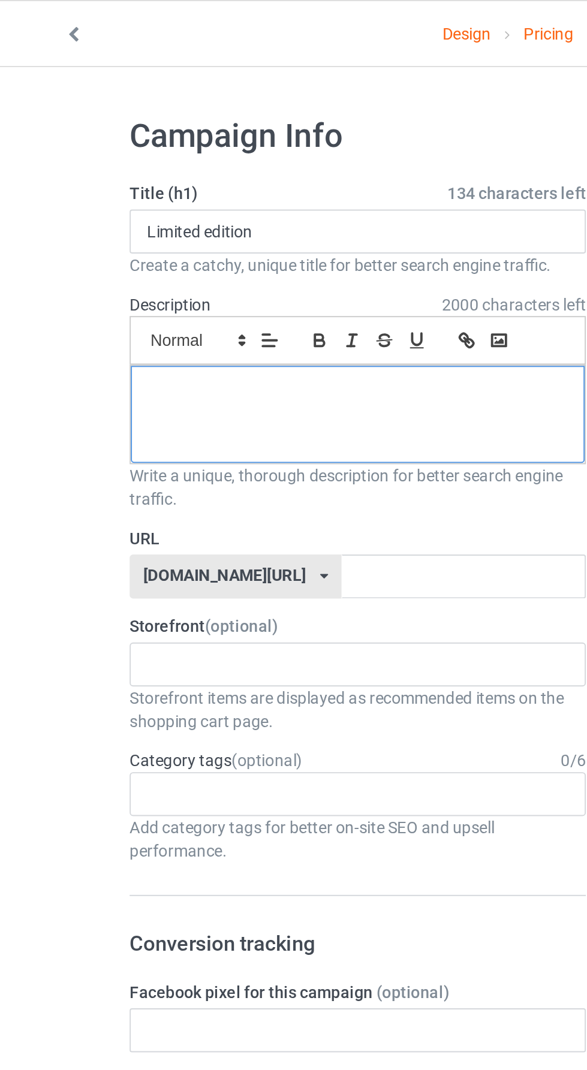
click at [94, 206] on div at bounding box center [194, 214] width 235 height 50
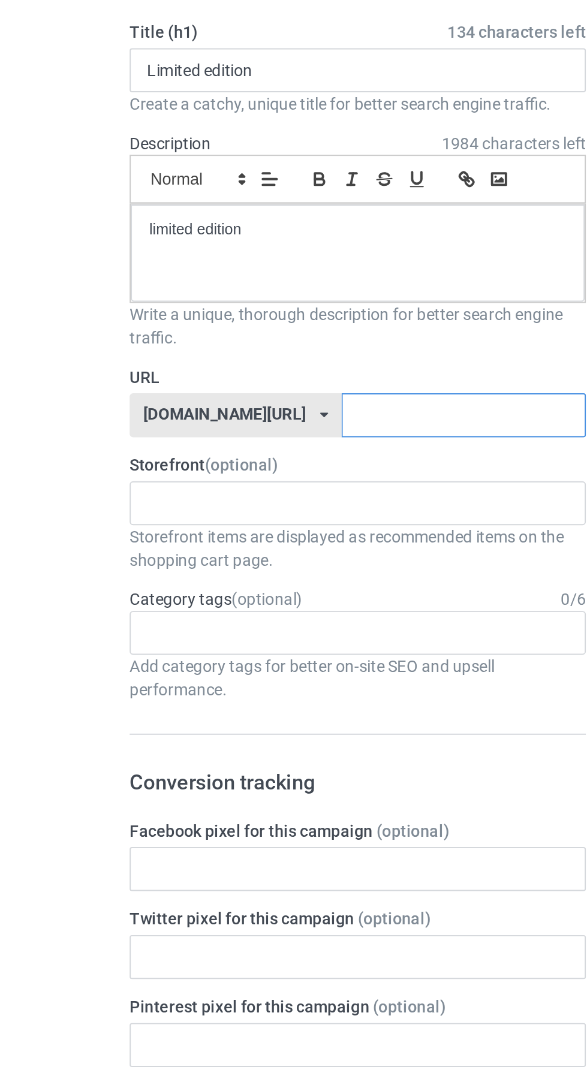
click at [186, 298] on input "text" at bounding box center [249, 298] width 126 height 23
type input "heels26"
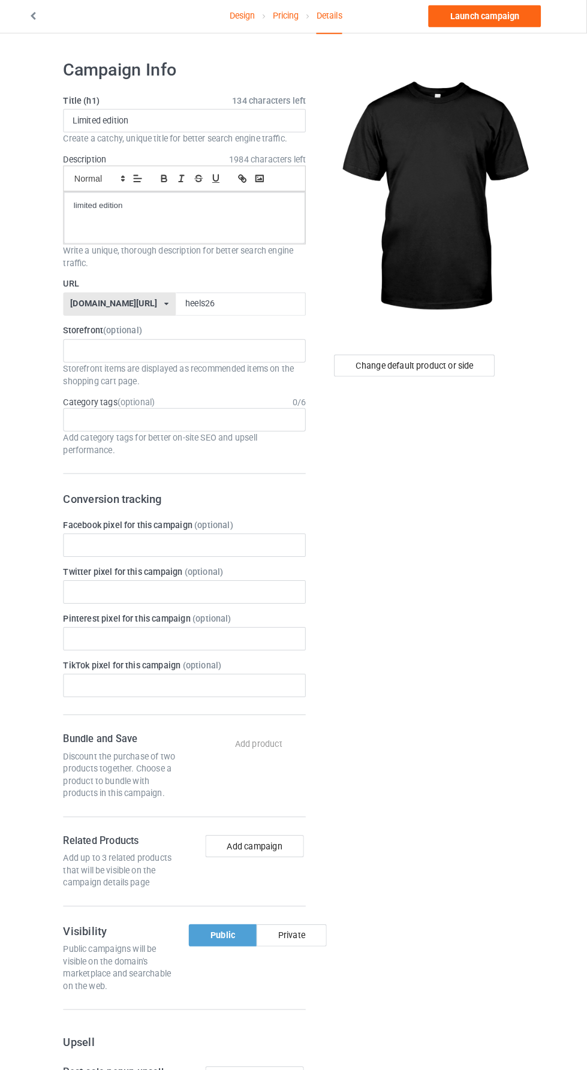
click at [243, 21] on link "Design" at bounding box center [251, 18] width 25 height 34
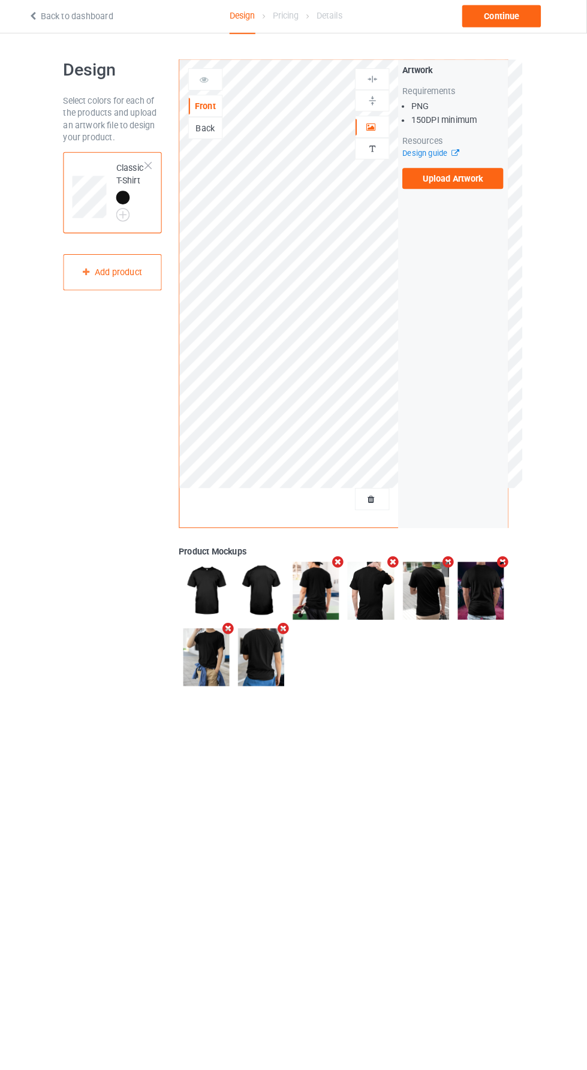
click at [222, 567] on img at bounding box center [216, 578] width 45 height 56
click at [343, 23] on div "Details" at bounding box center [335, 18] width 25 height 34
click at [335, 21] on div "Details" at bounding box center [335, 18] width 25 height 34
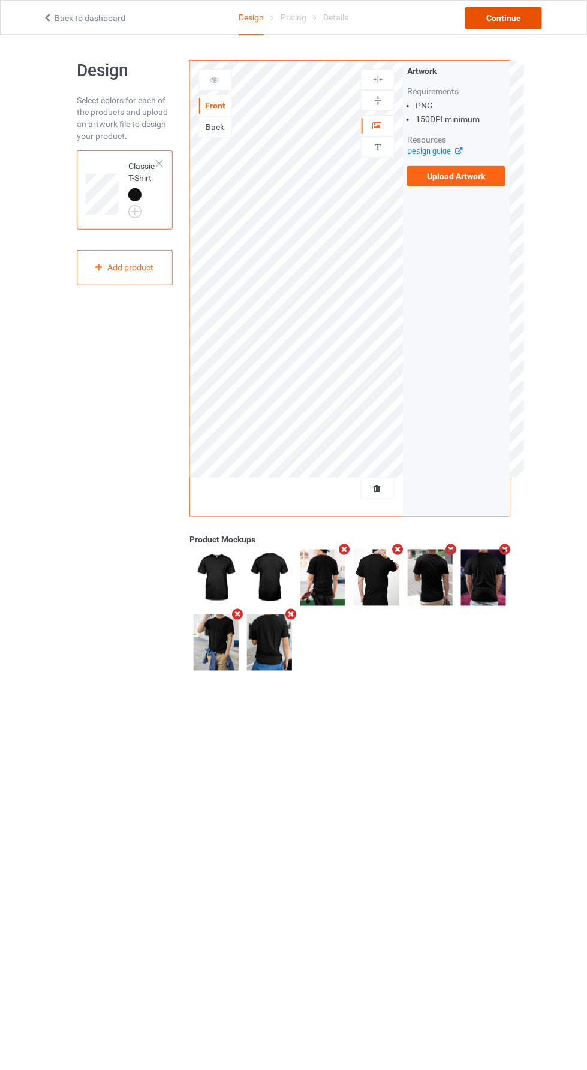
click at [517, 19] on div "Continue" at bounding box center [503, 18] width 77 height 22
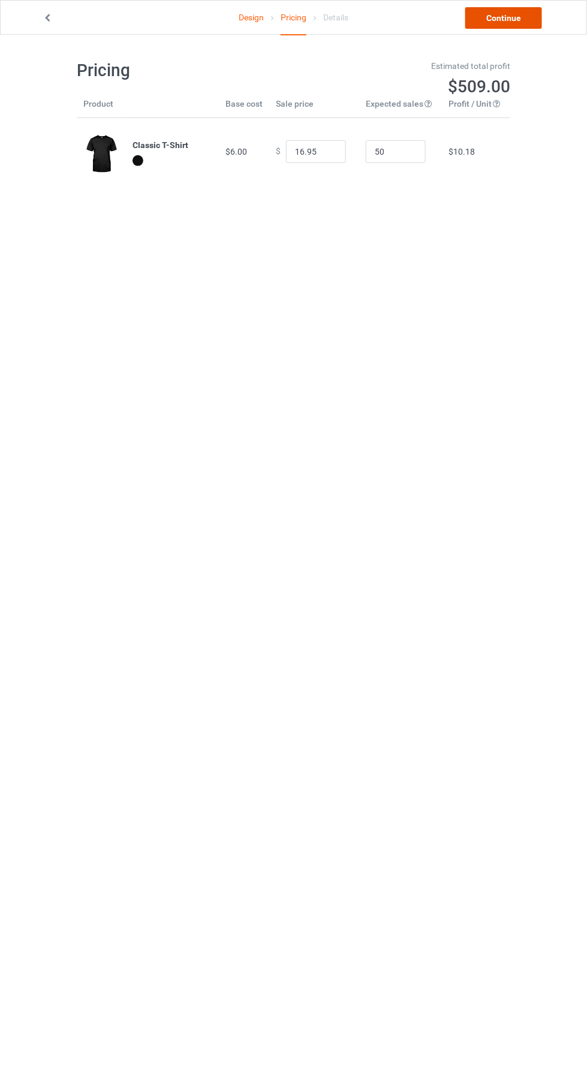
click at [529, 23] on link "Continue" at bounding box center [503, 18] width 77 height 22
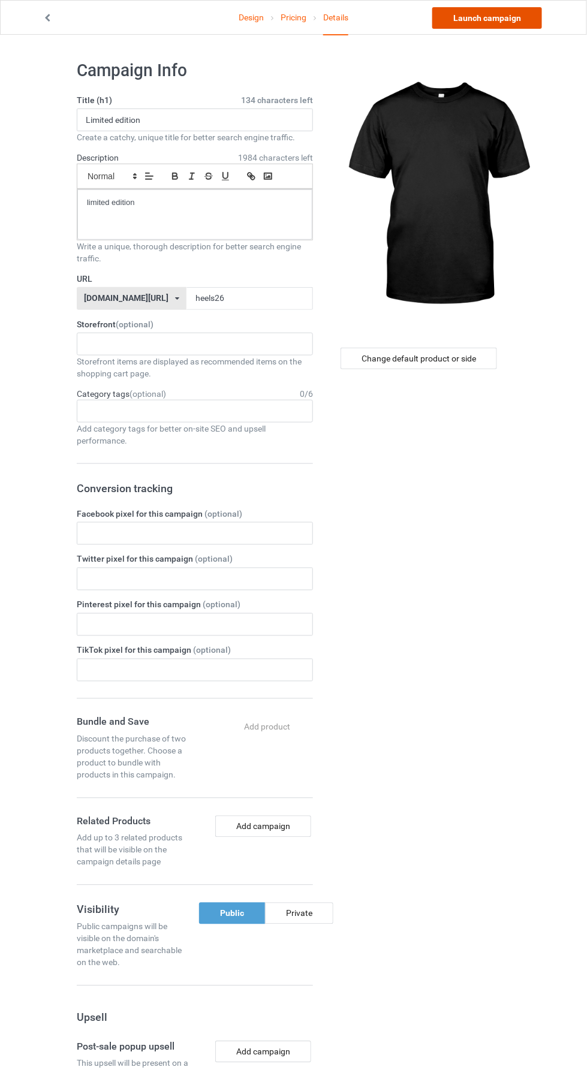
click at [514, 17] on link "Launch campaign" at bounding box center [487, 18] width 110 height 22
